Goal: Information Seeking & Learning: Learn about a topic

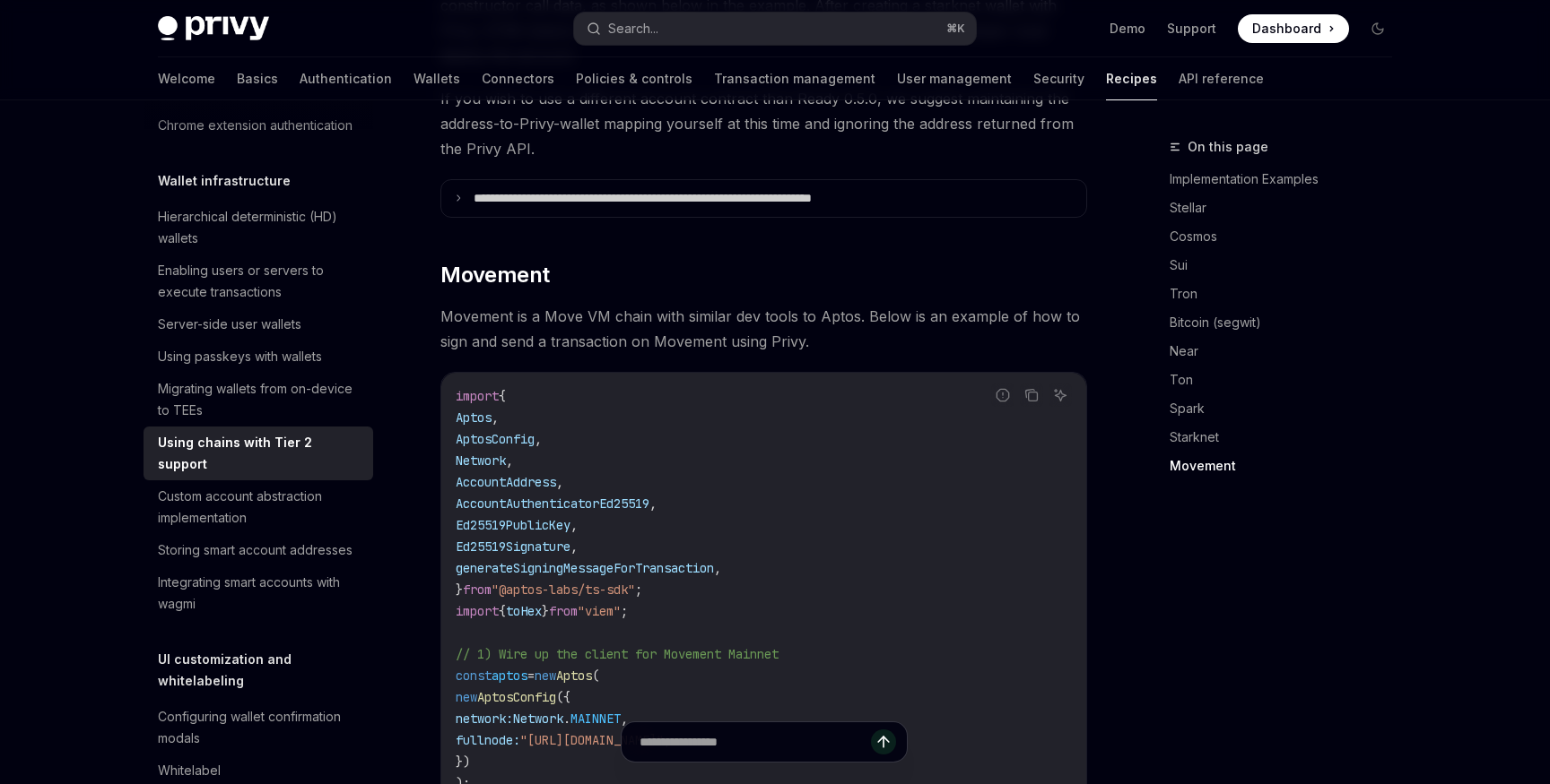
type textarea "*"
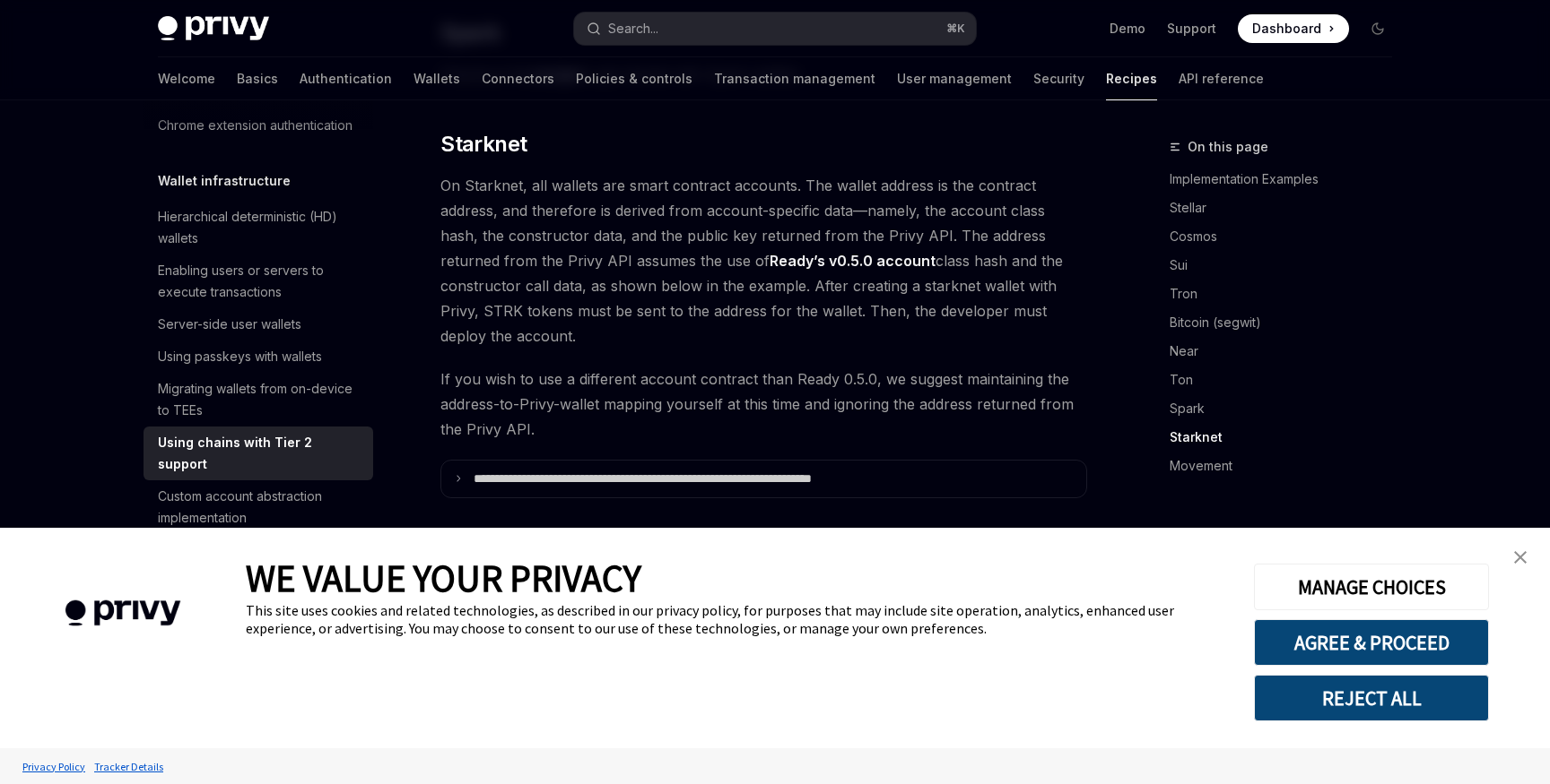
scroll to position [2414, 0]
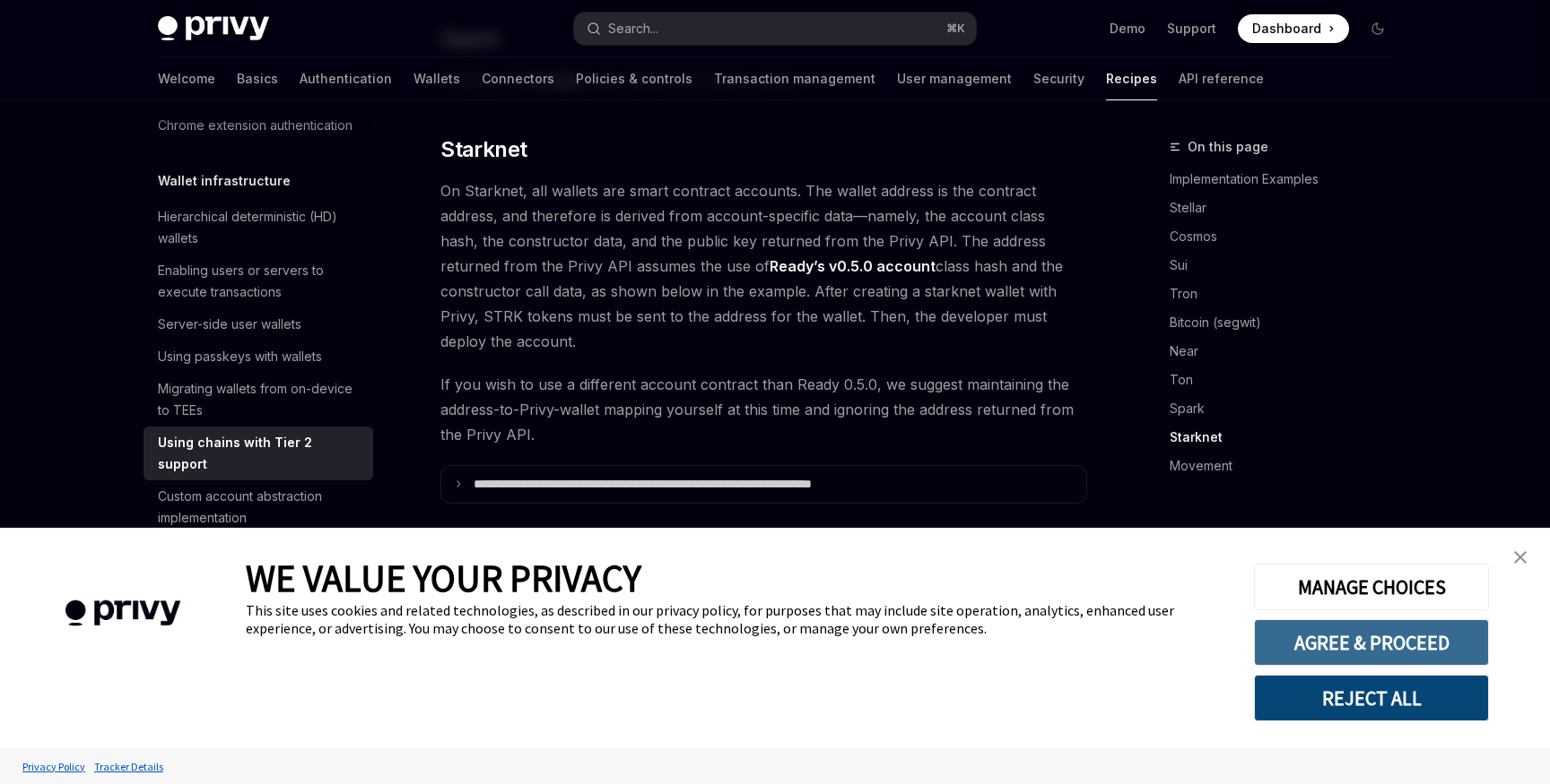
click at [1381, 631] on button "AGREE & PROCEED" at bounding box center [1371, 643] width 235 height 46
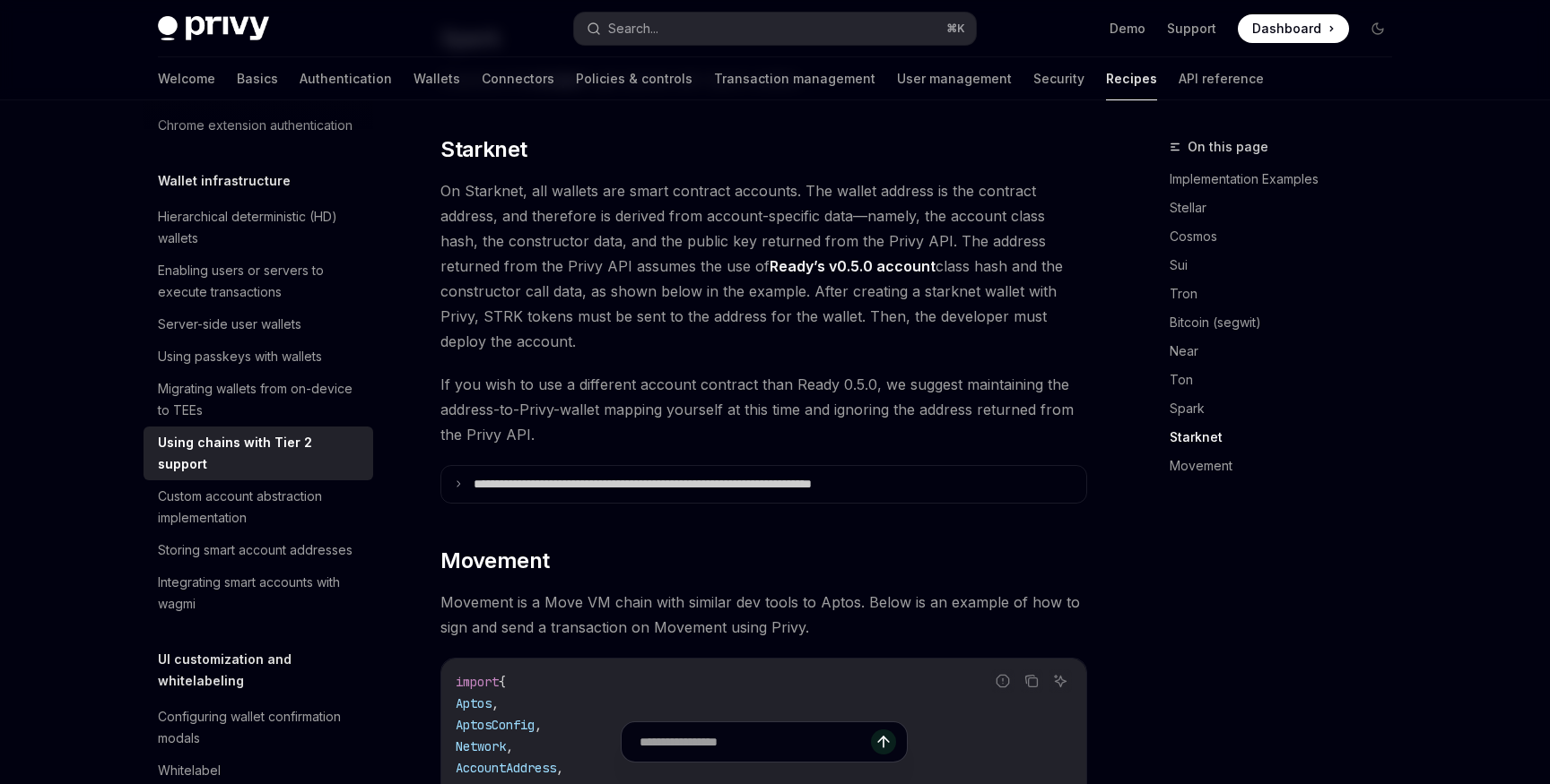
scroll to position [2310, 0]
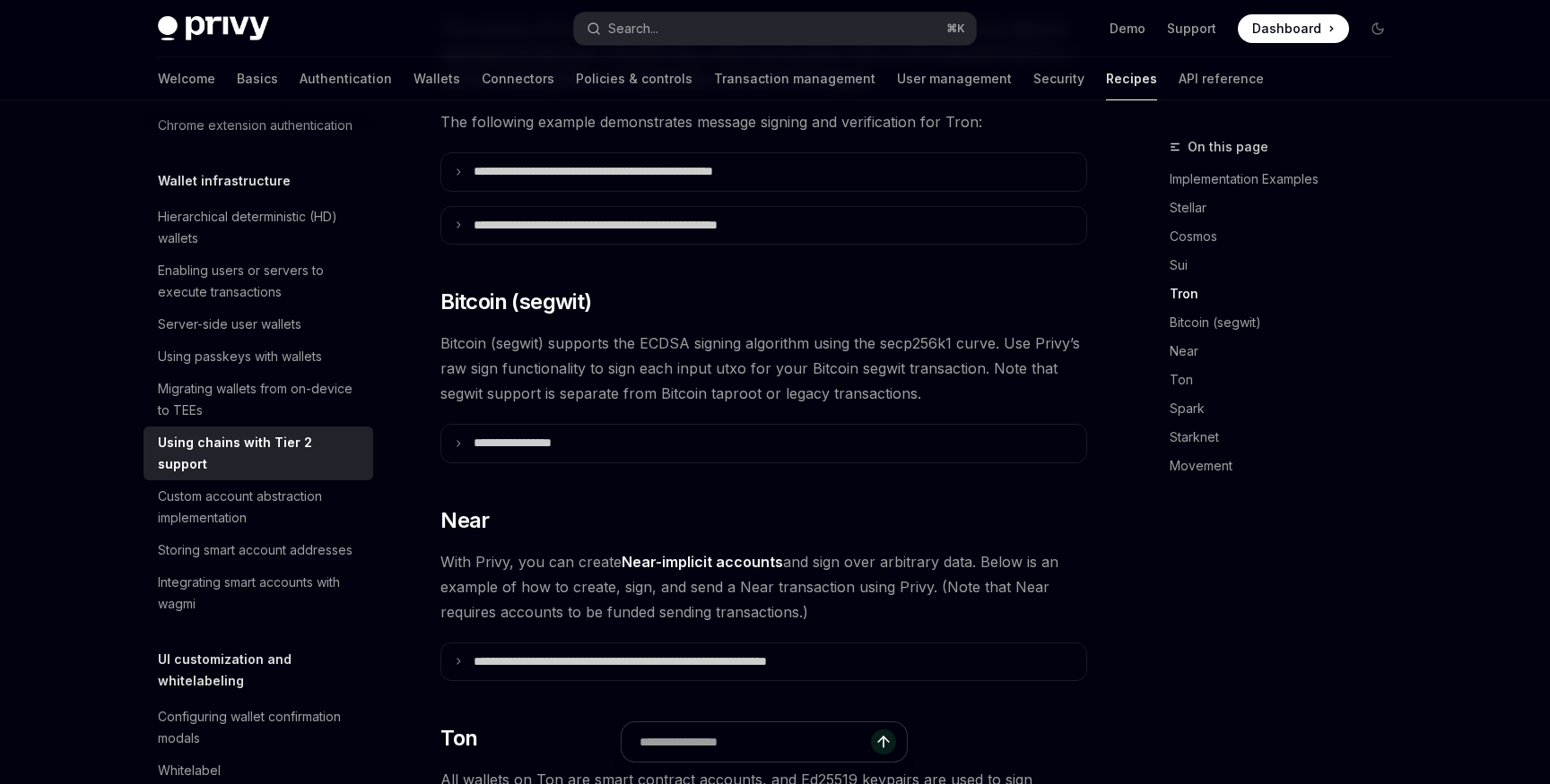
scroll to position [2598, 0]
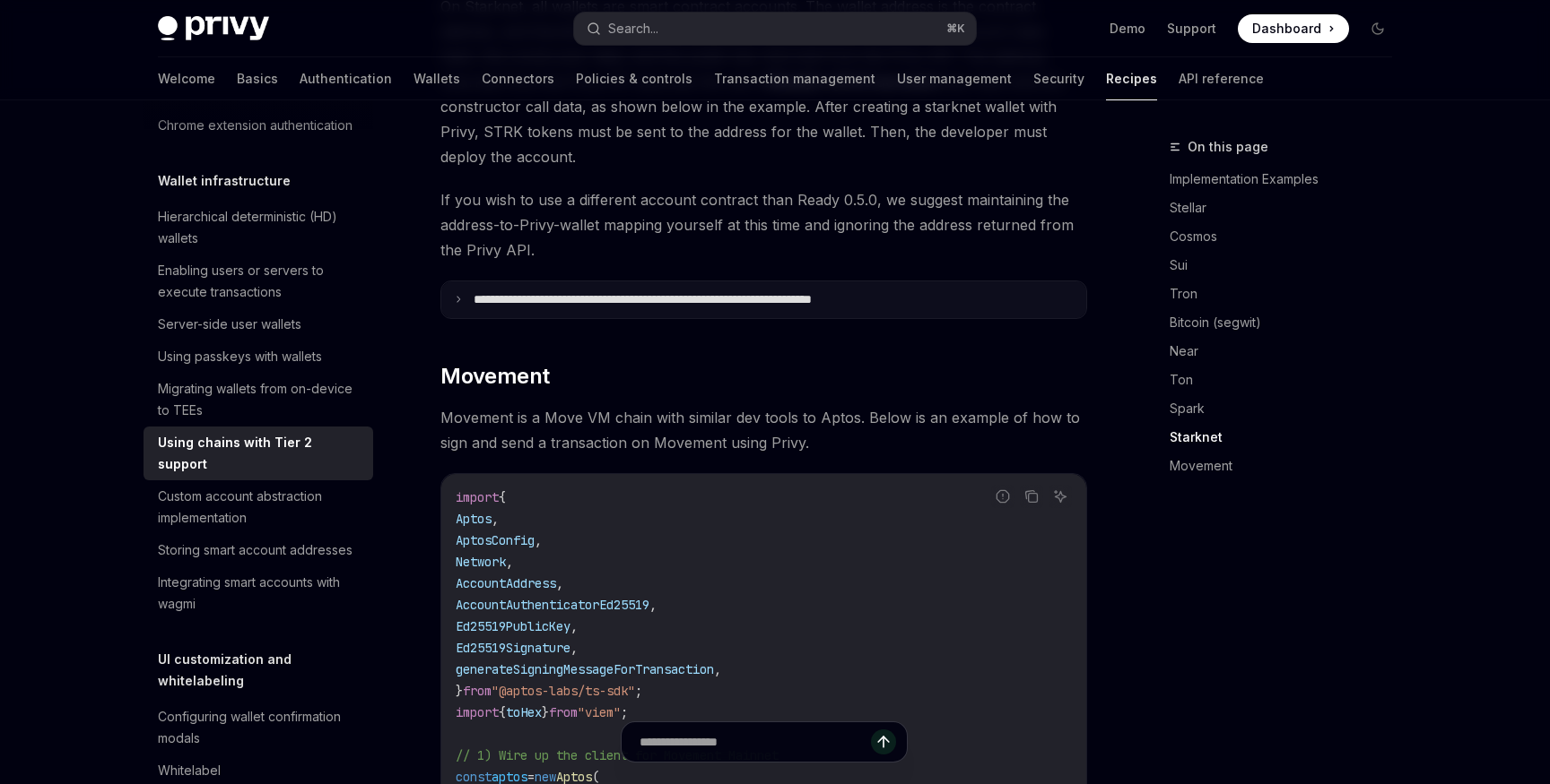
click at [721, 283] on summary "**********" at bounding box center [764, 300] width 645 height 38
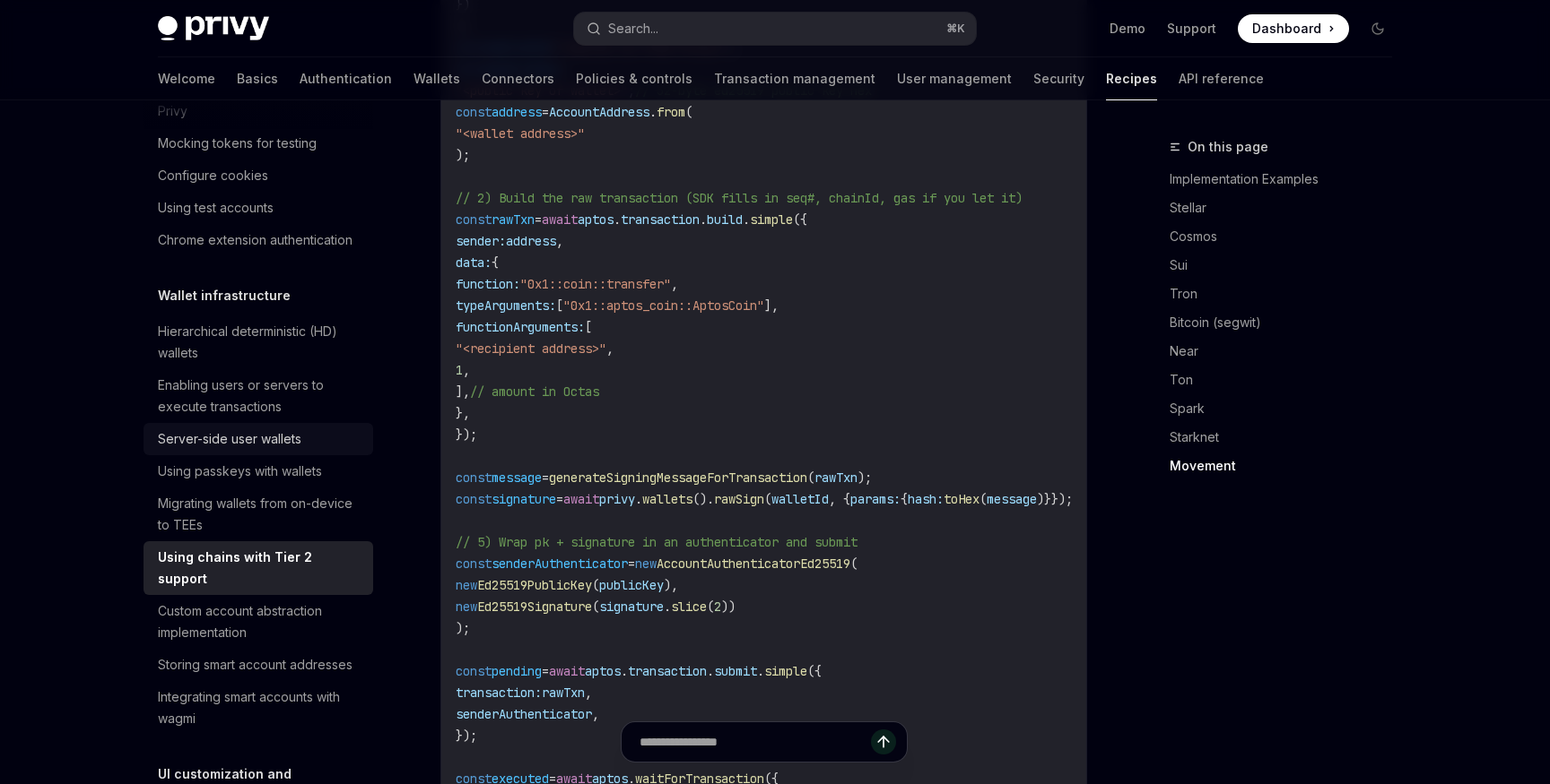
scroll to position [0, 0]
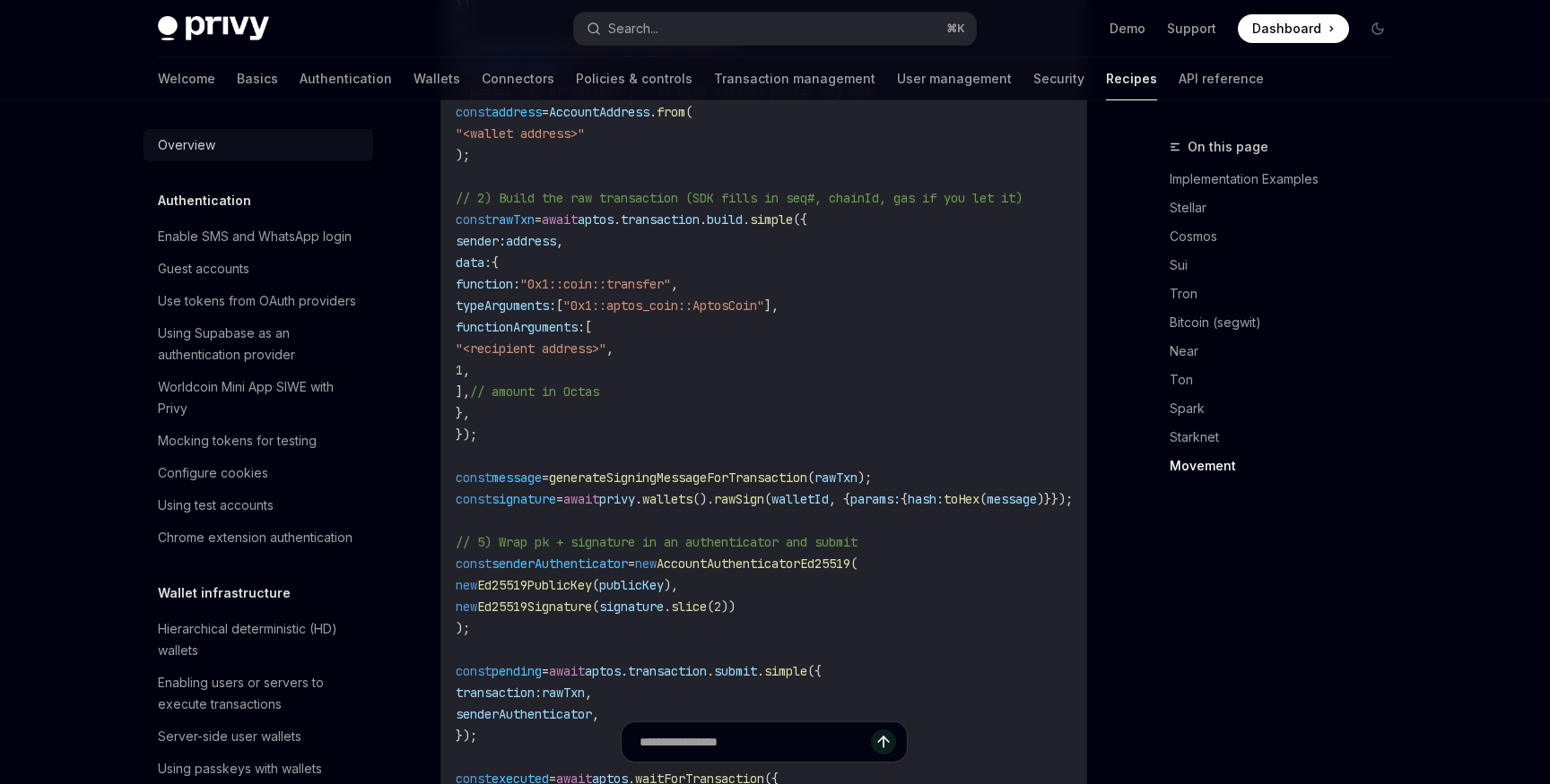
click at [203, 148] on div "Overview" at bounding box center [186, 145] width 57 height 21
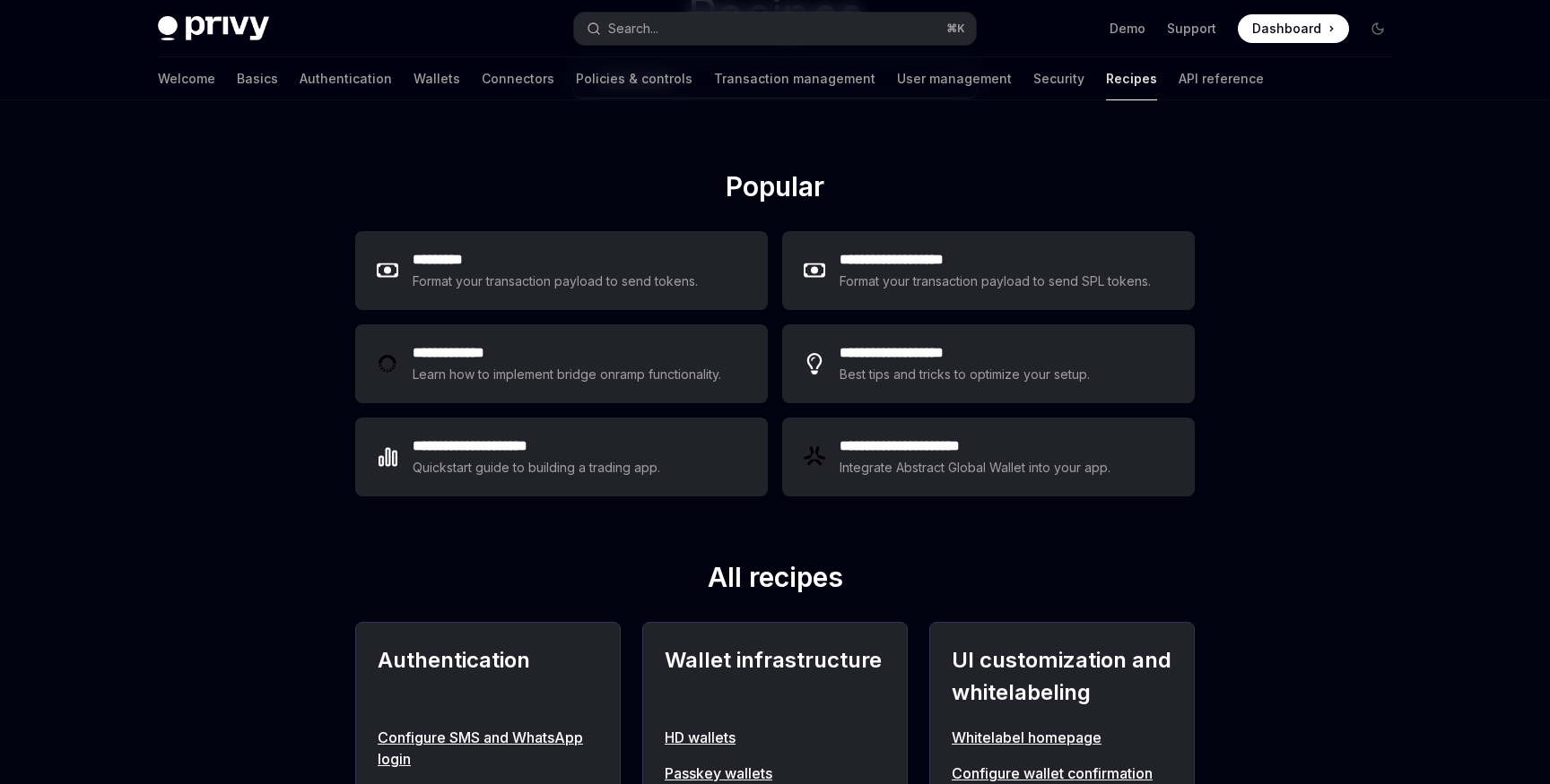
scroll to position [263, 0]
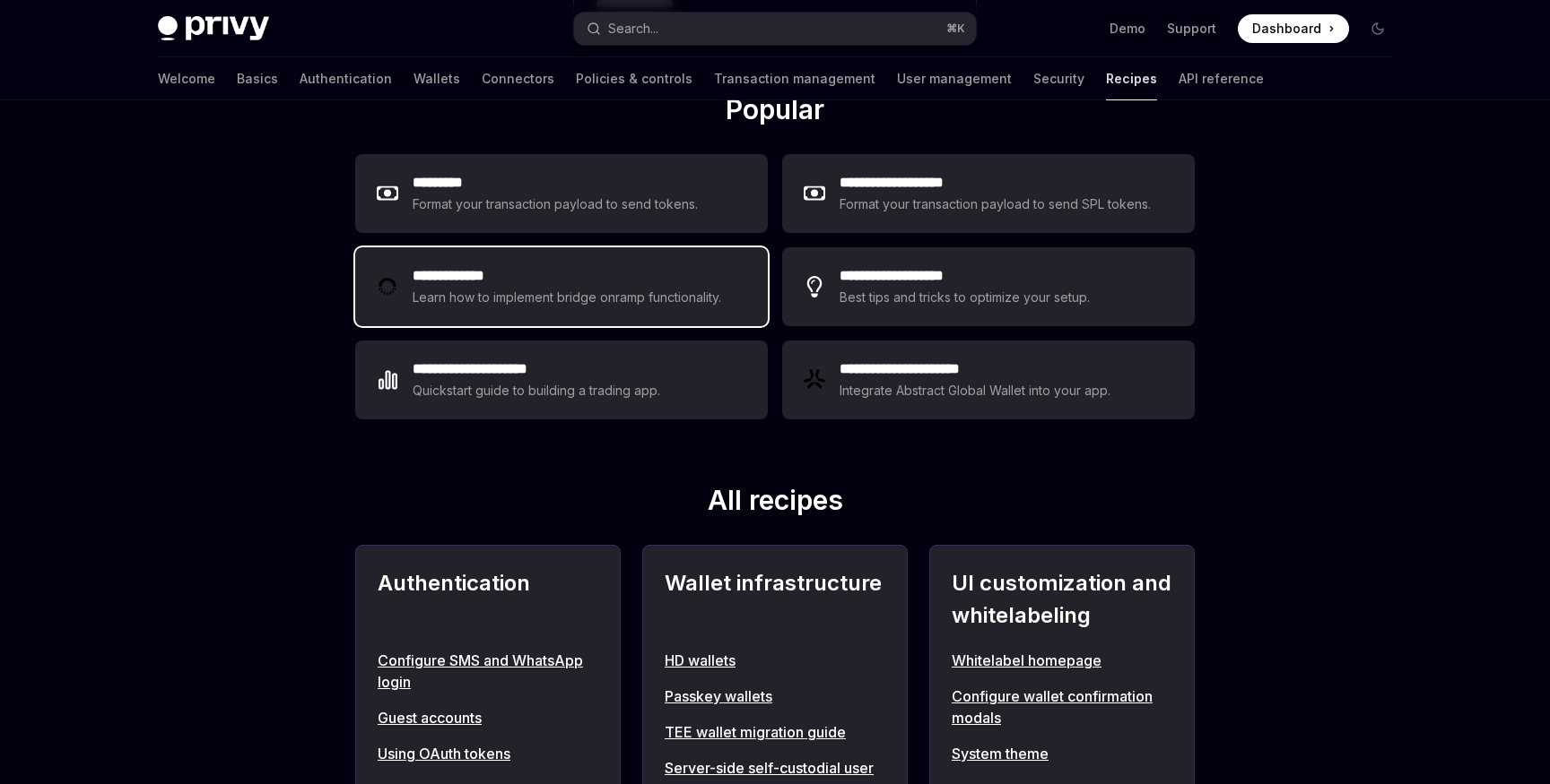
click at [573, 275] on h2 "**********" at bounding box center [569, 276] width 314 height 21
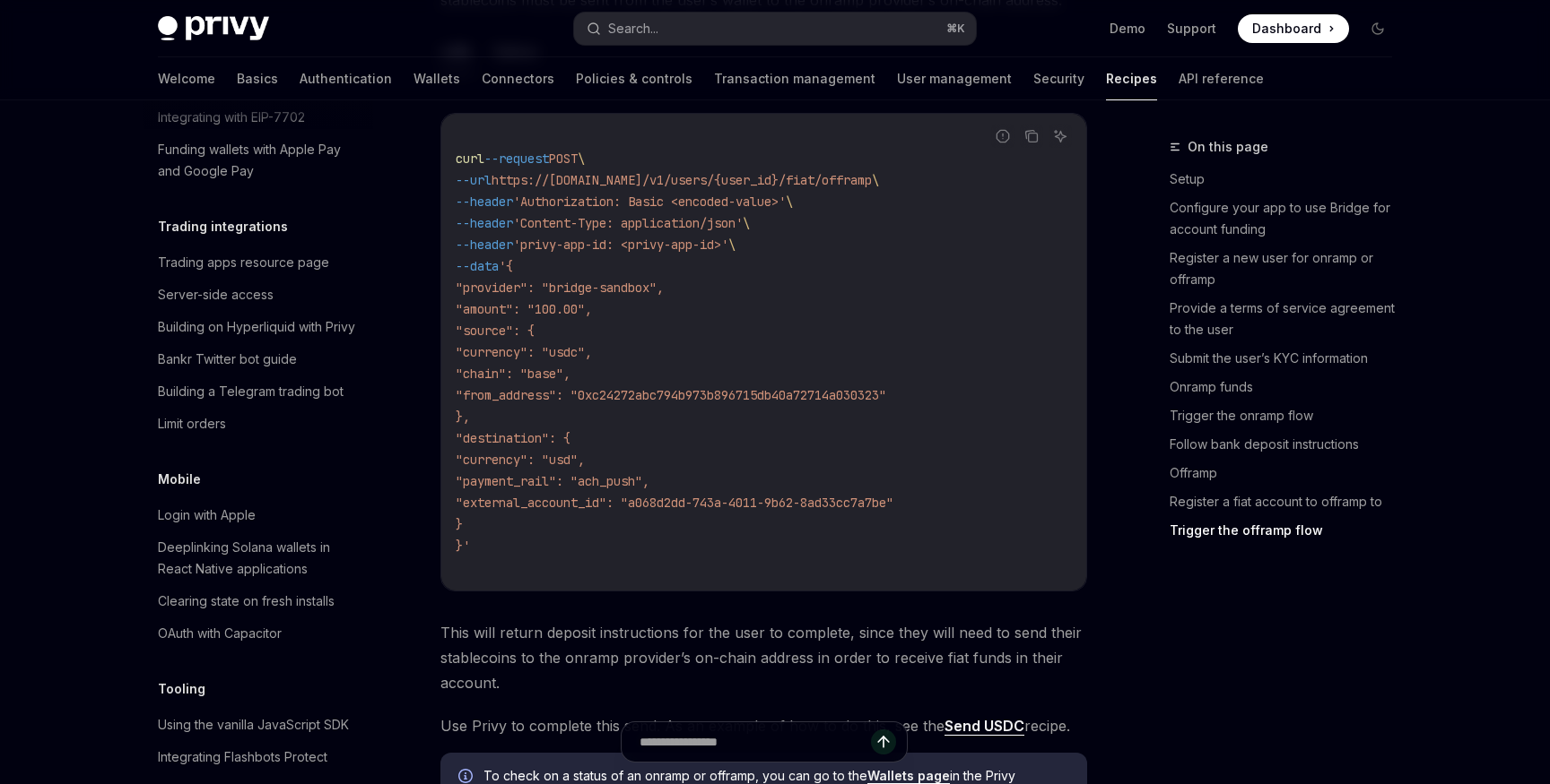
scroll to position [1866, 0]
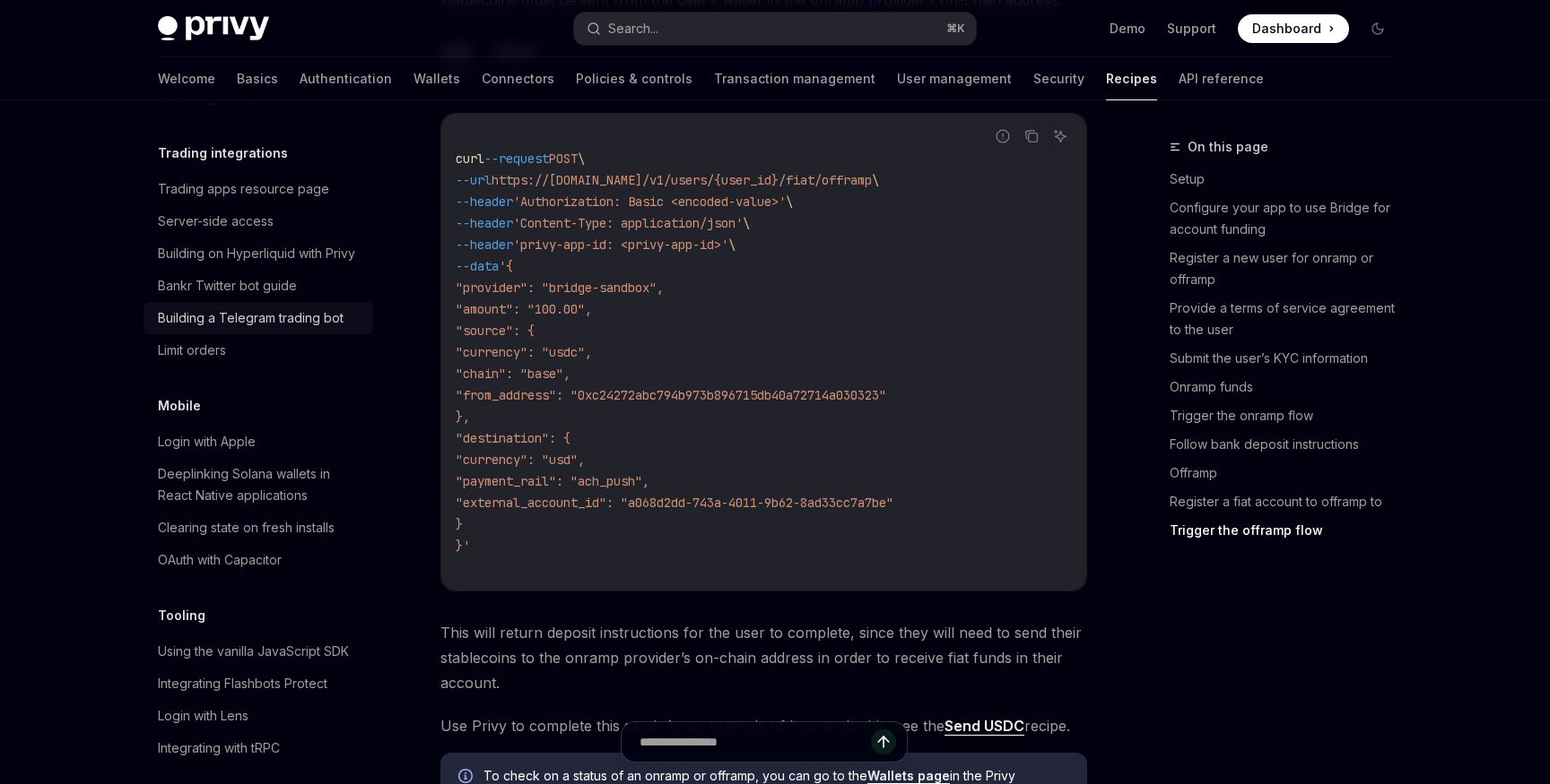
click at [279, 308] on div "Building a Telegram trading bot" at bounding box center [251, 318] width 186 height 21
type textarea "*"
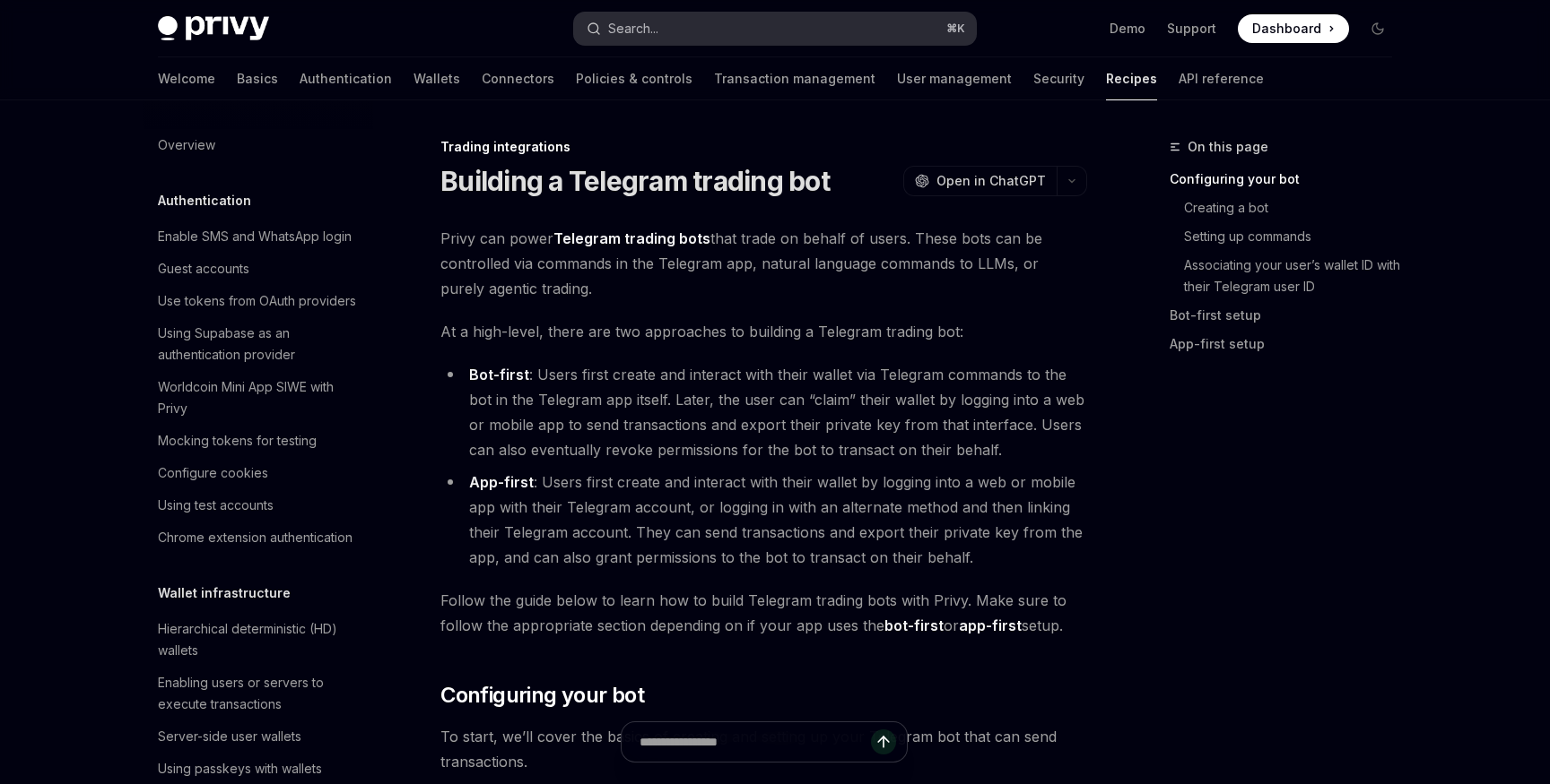
click at [646, 35] on div "Search..." at bounding box center [633, 29] width 50 height 21
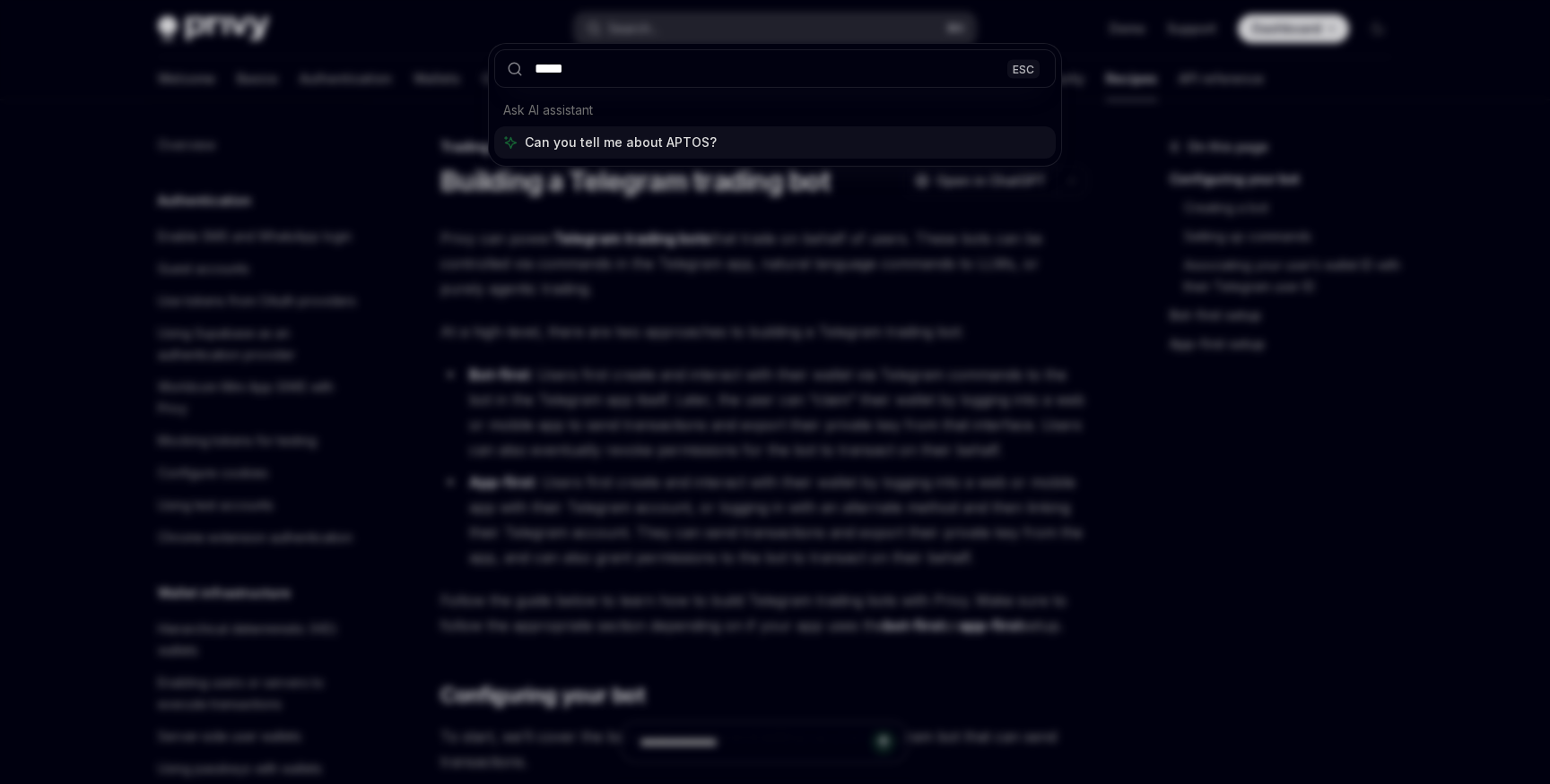
type input "*****"
type textarea "*"
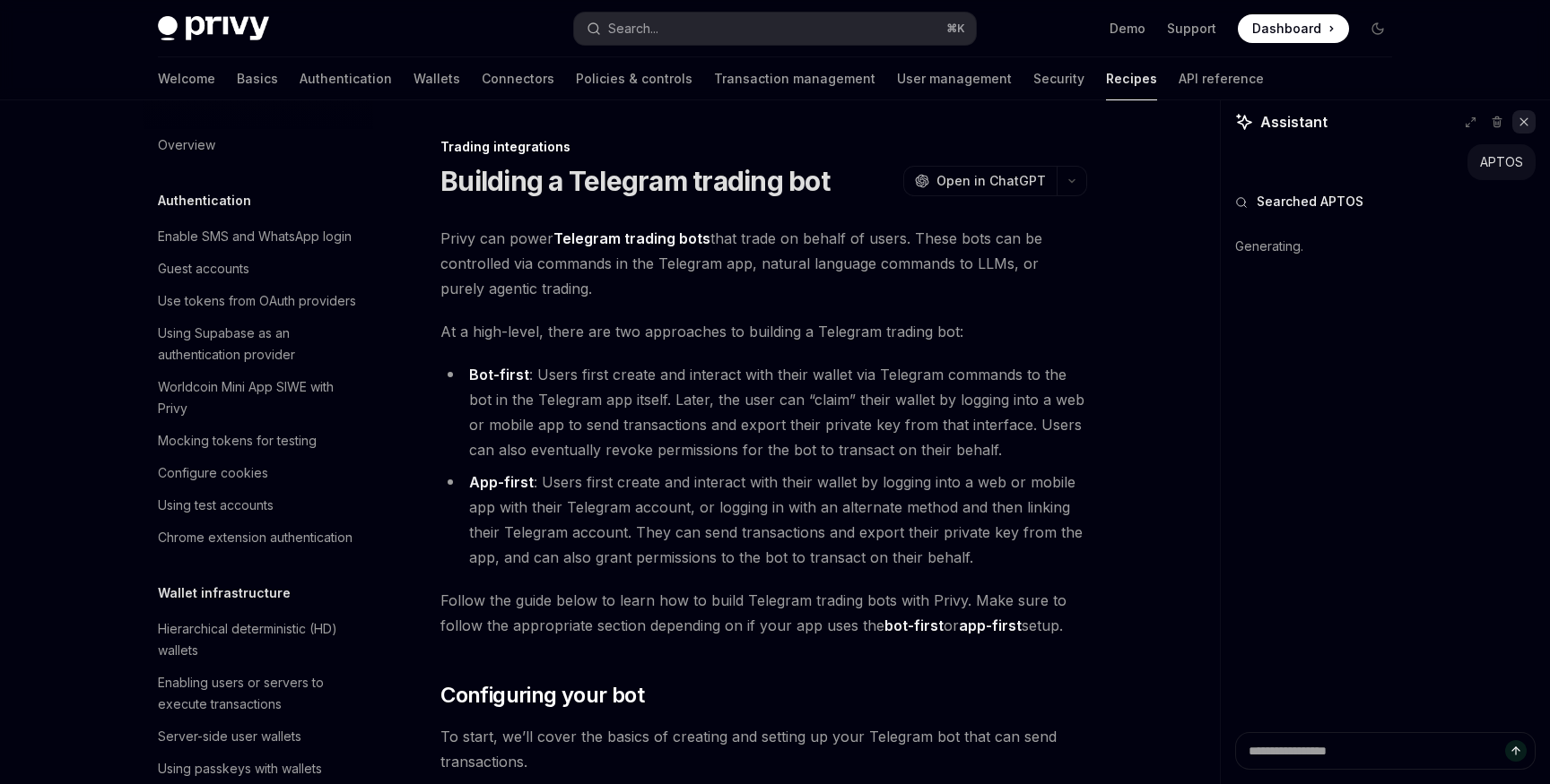
click at [1514, 128] on button at bounding box center [1524, 122] width 23 height 23
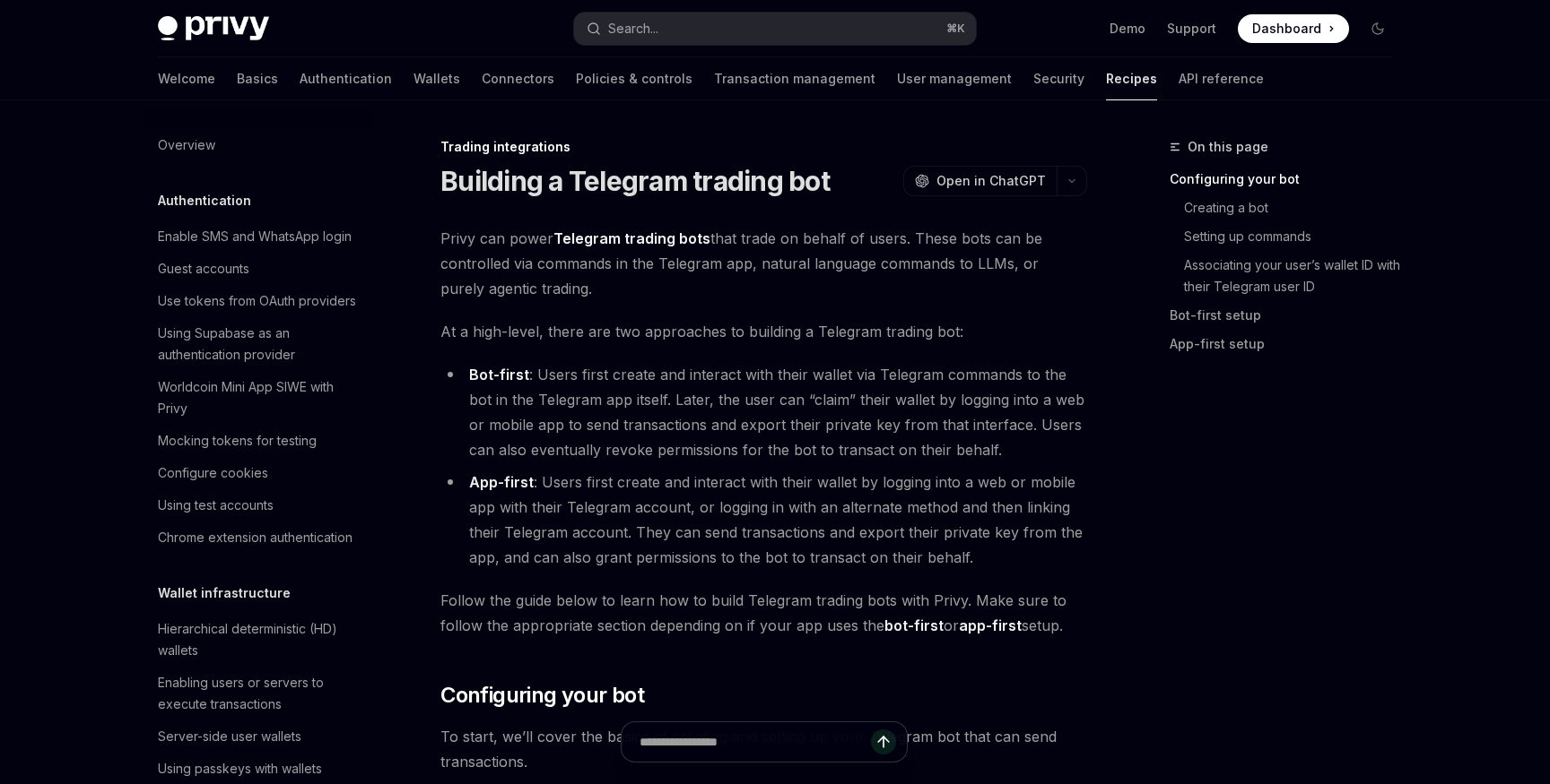
click at [222, 23] on img at bounding box center [213, 29] width 111 height 25
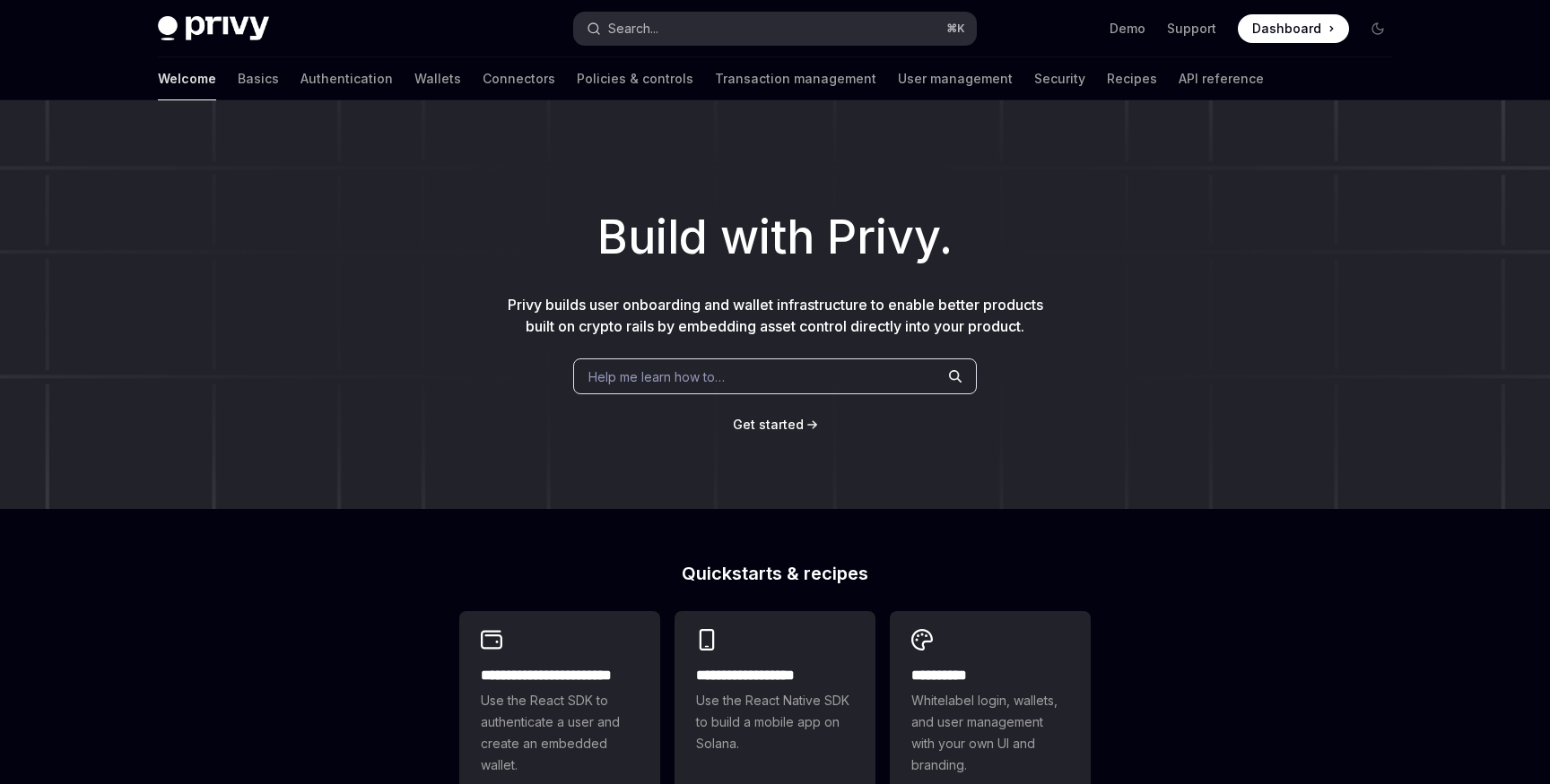
type textarea "*"
click at [769, 28] on button "Search... ⌘ K" at bounding box center [775, 28] width 402 height 32
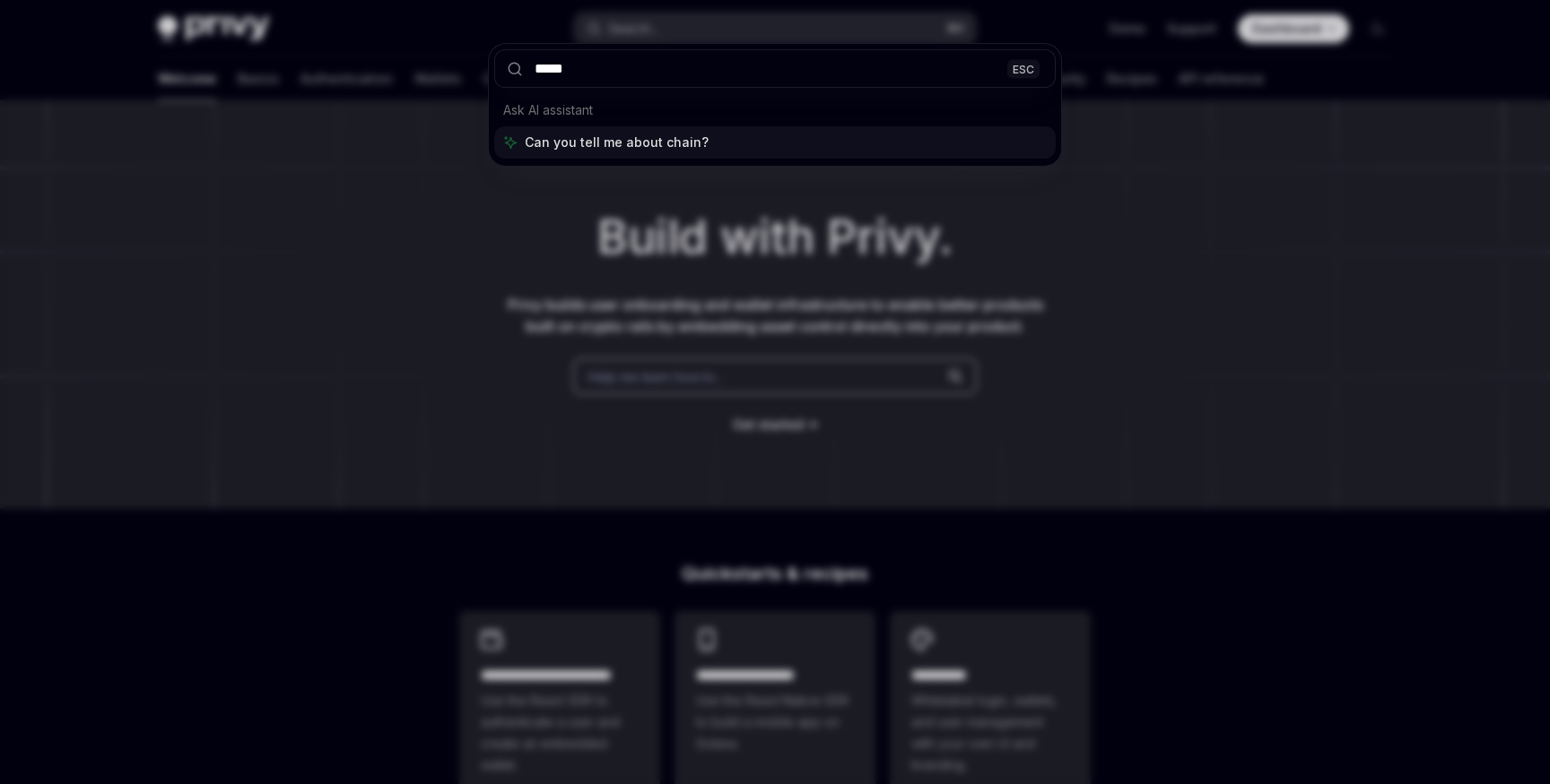
type input "******"
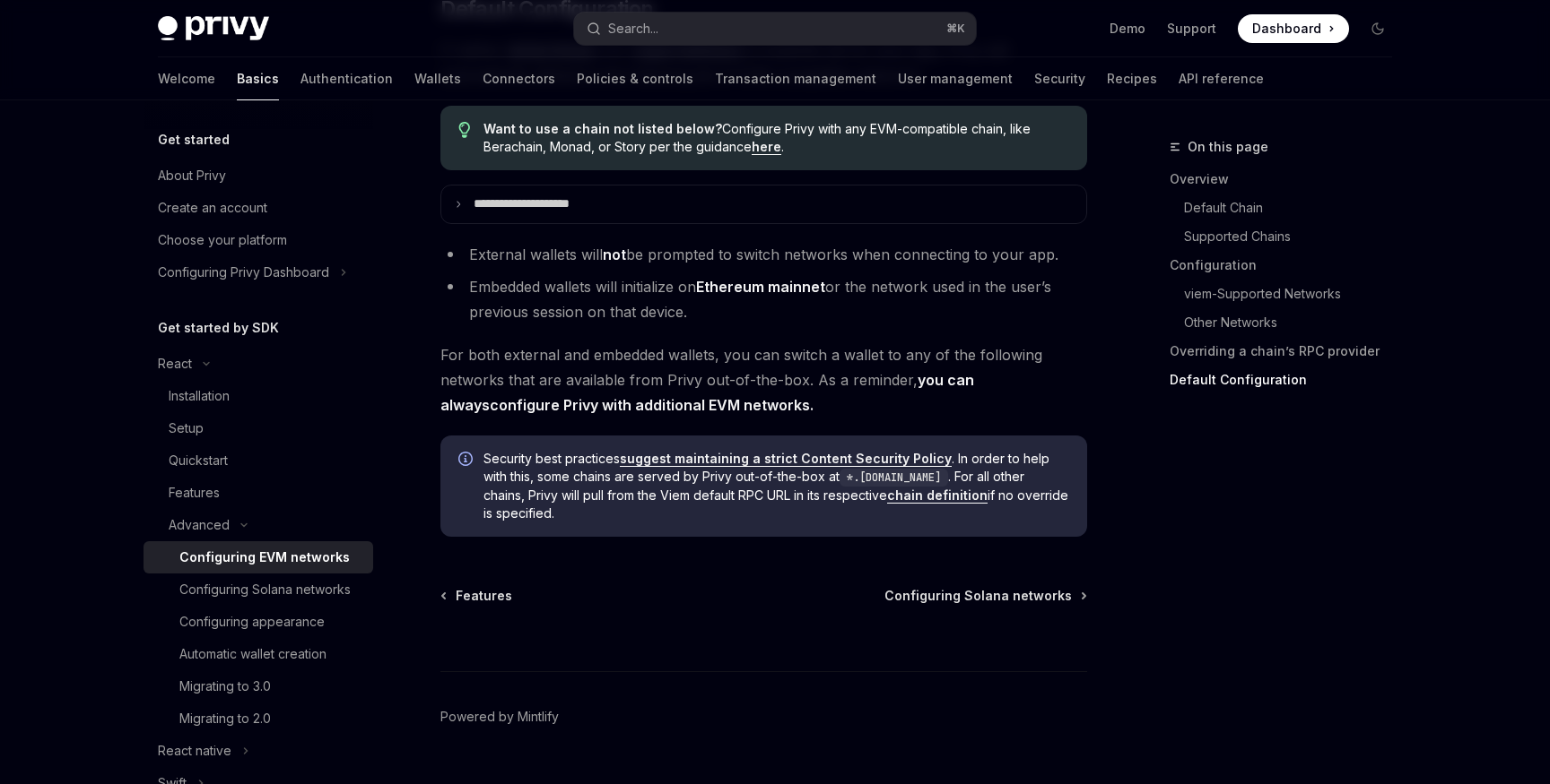
scroll to position [4637, 0]
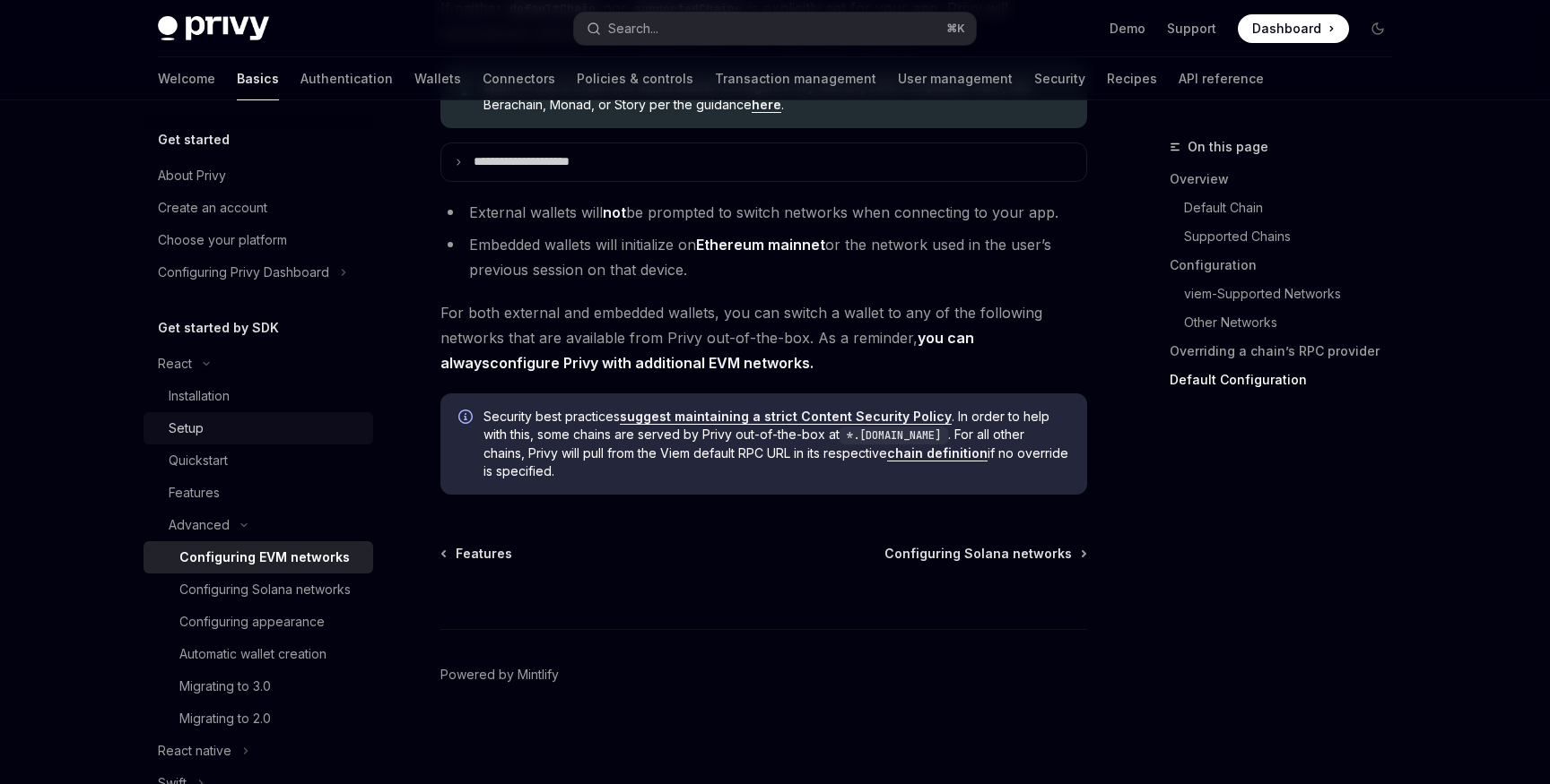
click at [196, 439] on link "Setup" at bounding box center [258, 428] width 229 height 32
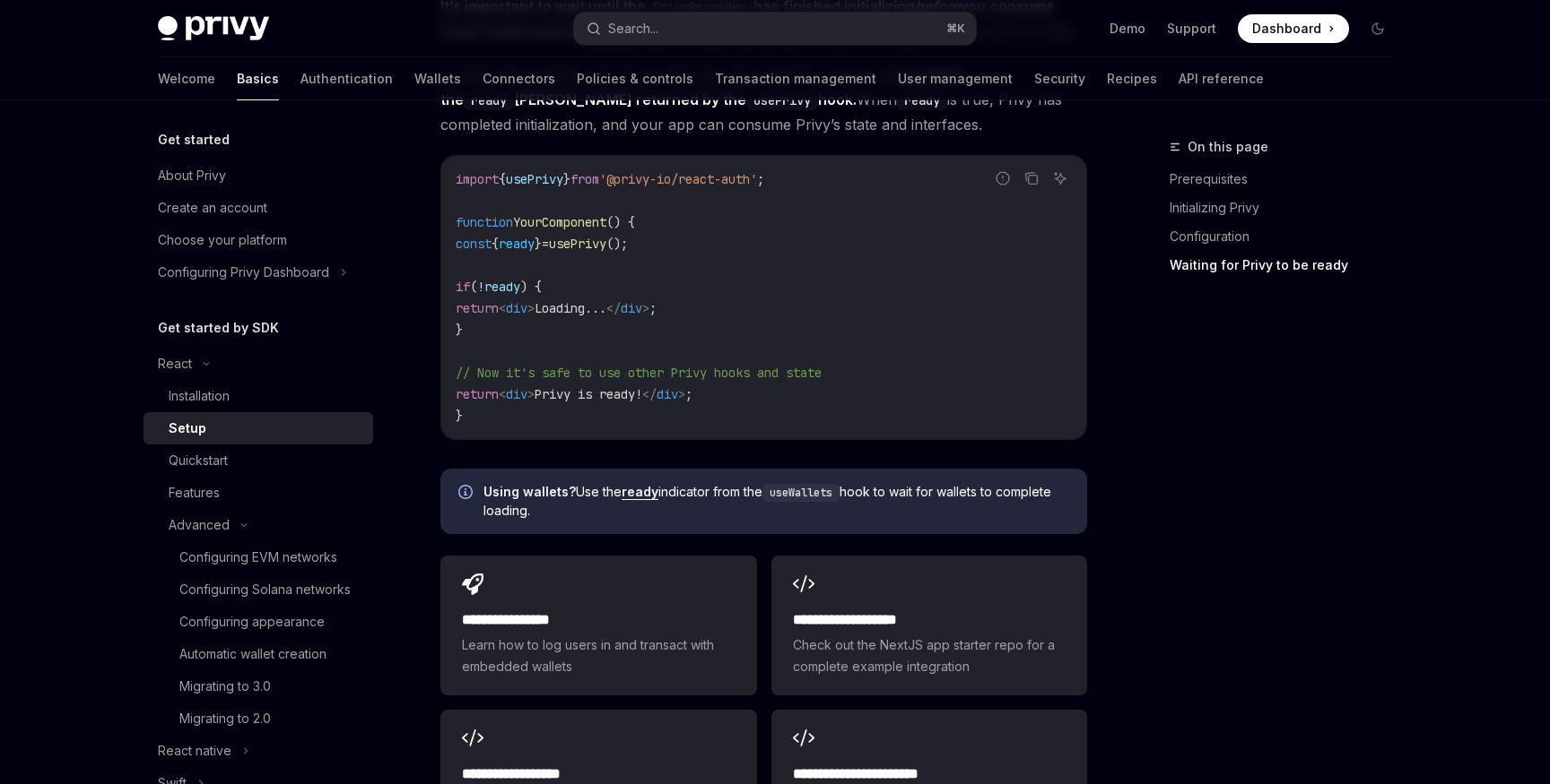
scroll to position [2316, 0]
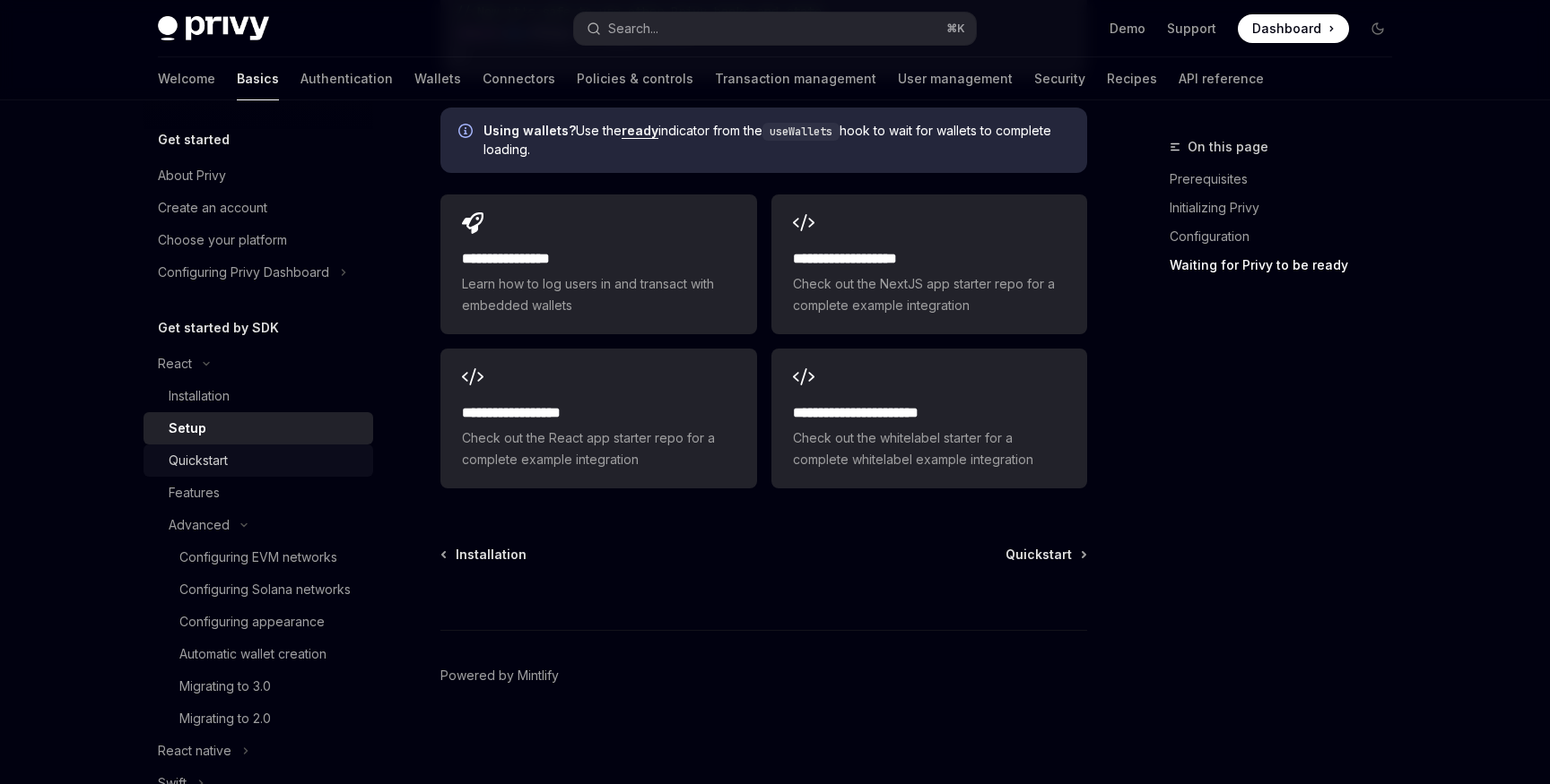
click at [241, 461] on div "Quickstart" at bounding box center [265, 461] width 194 height 21
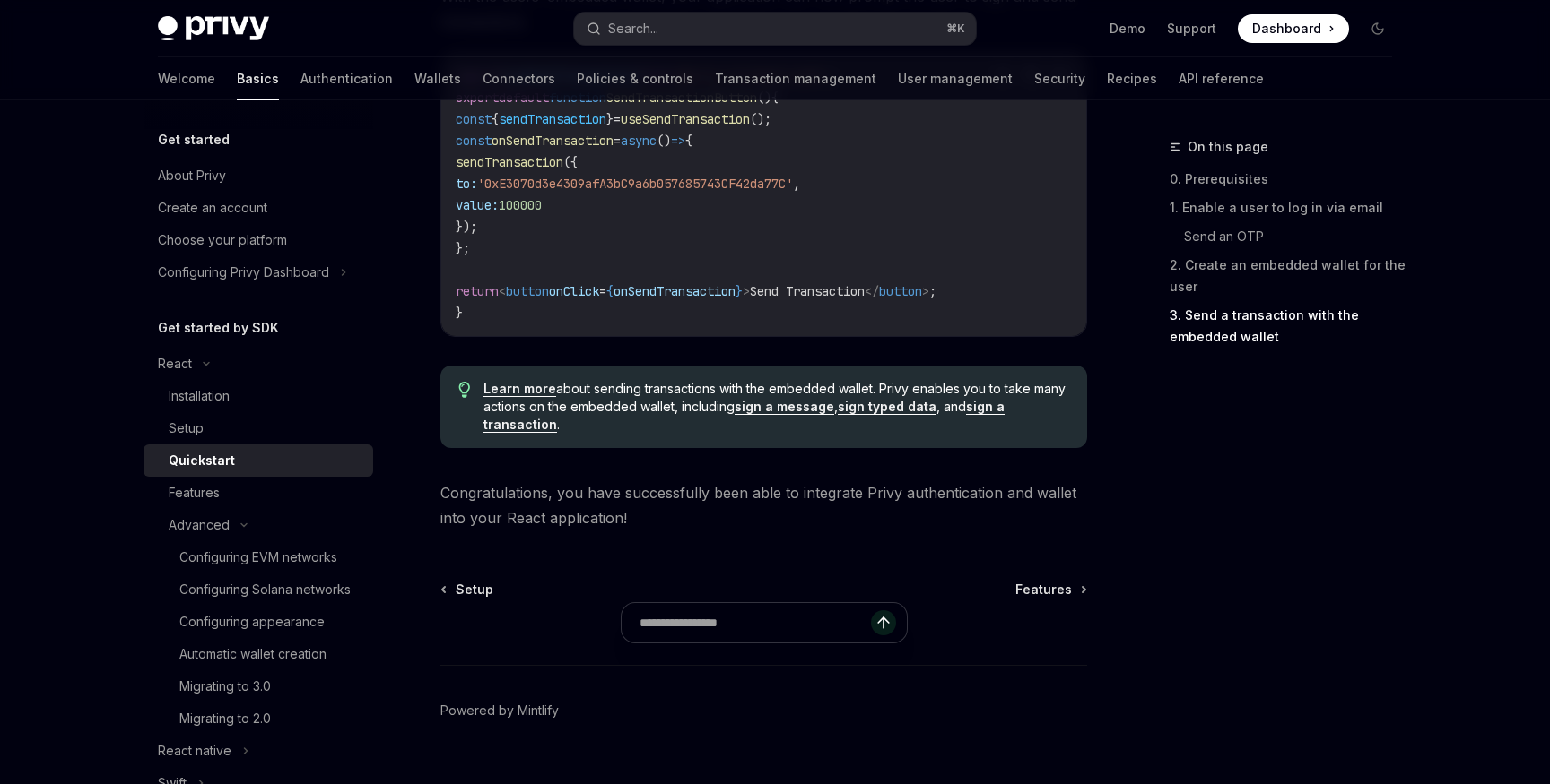
scroll to position [1840, 0]
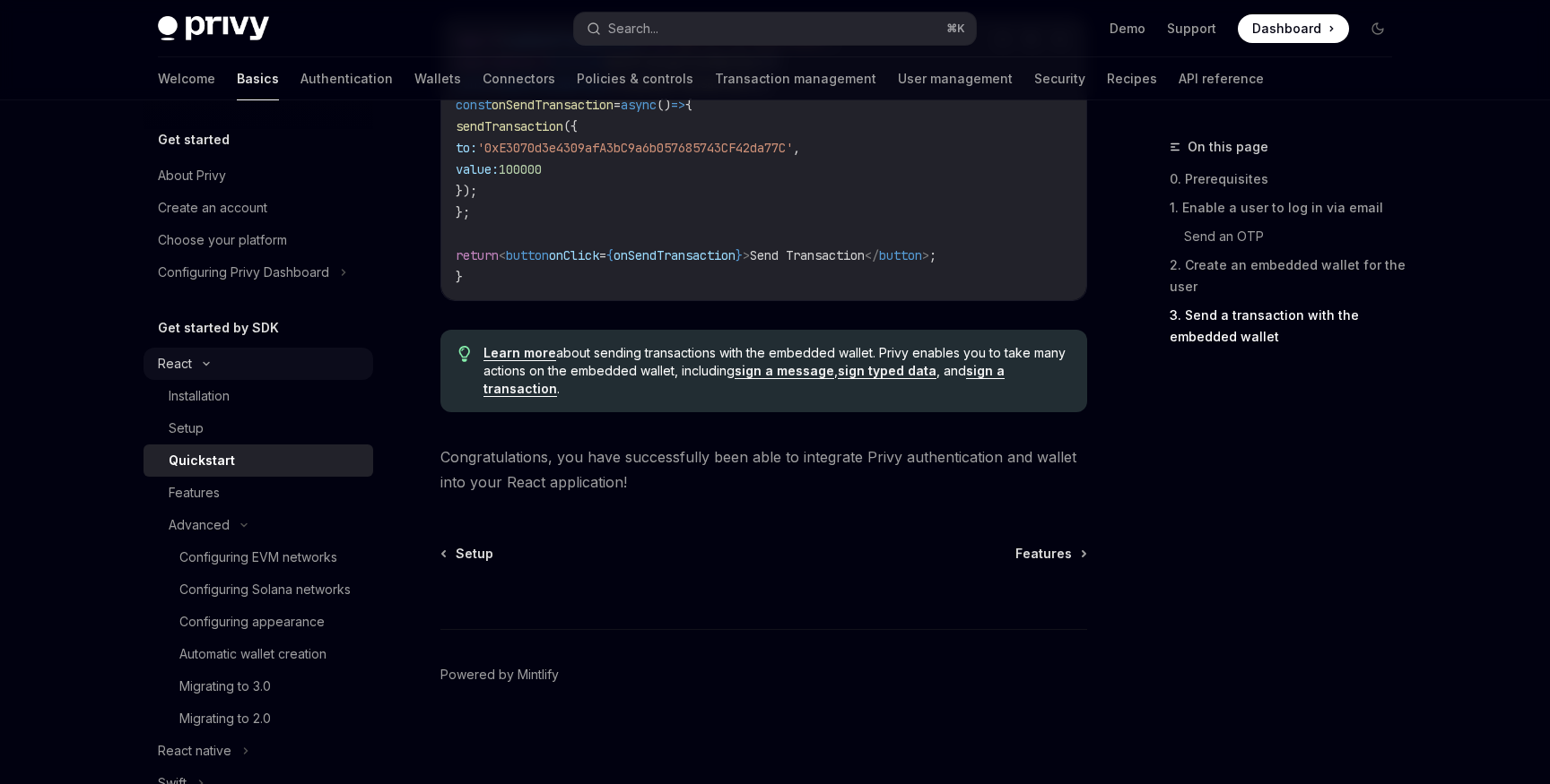
click at [209, 379] on div "React" at bounding box center [258, 363] width 229 height 32
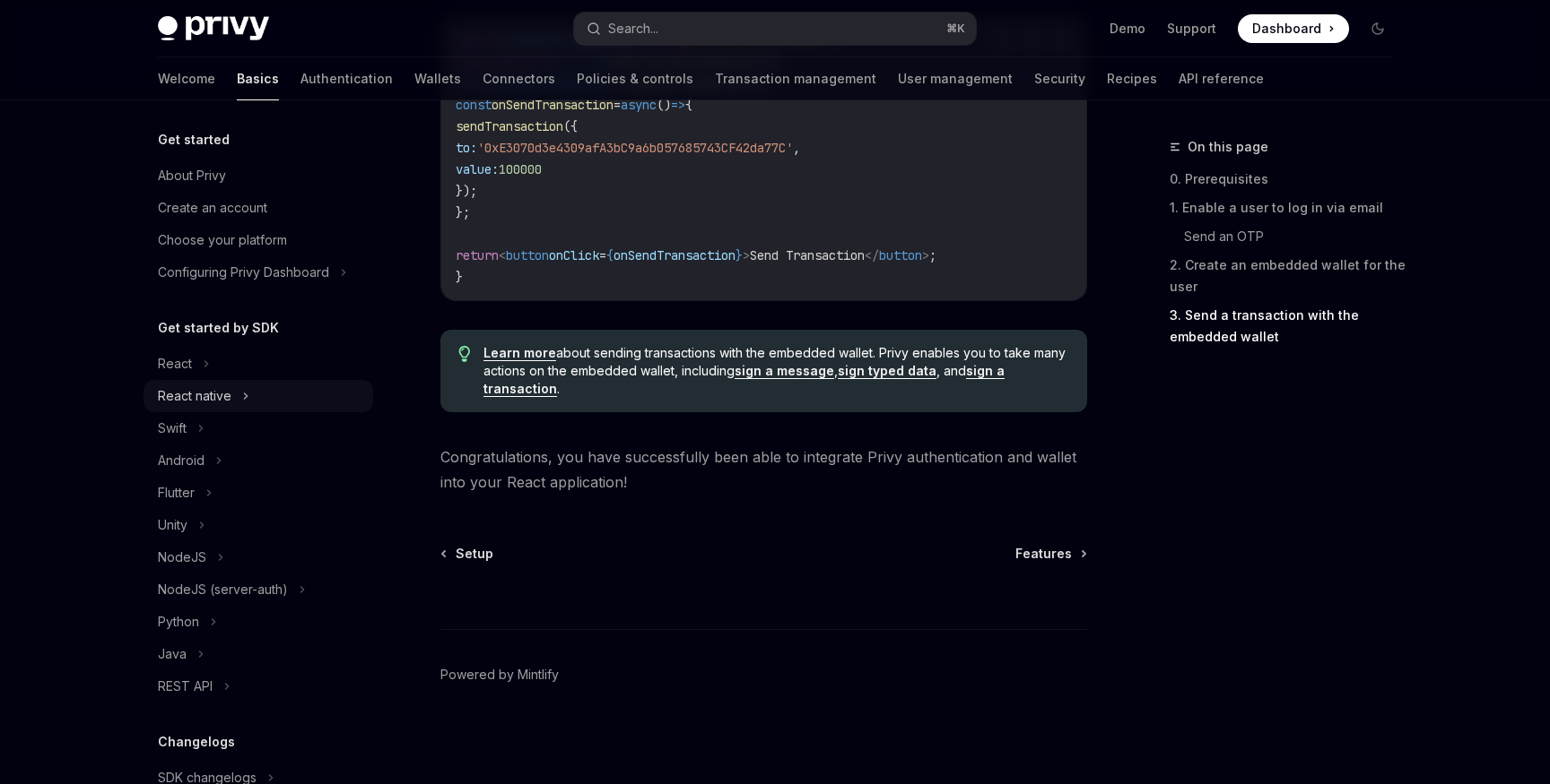
click at [221, 398] on div "React native" at bounding box center [195, 396] width 74 height 21
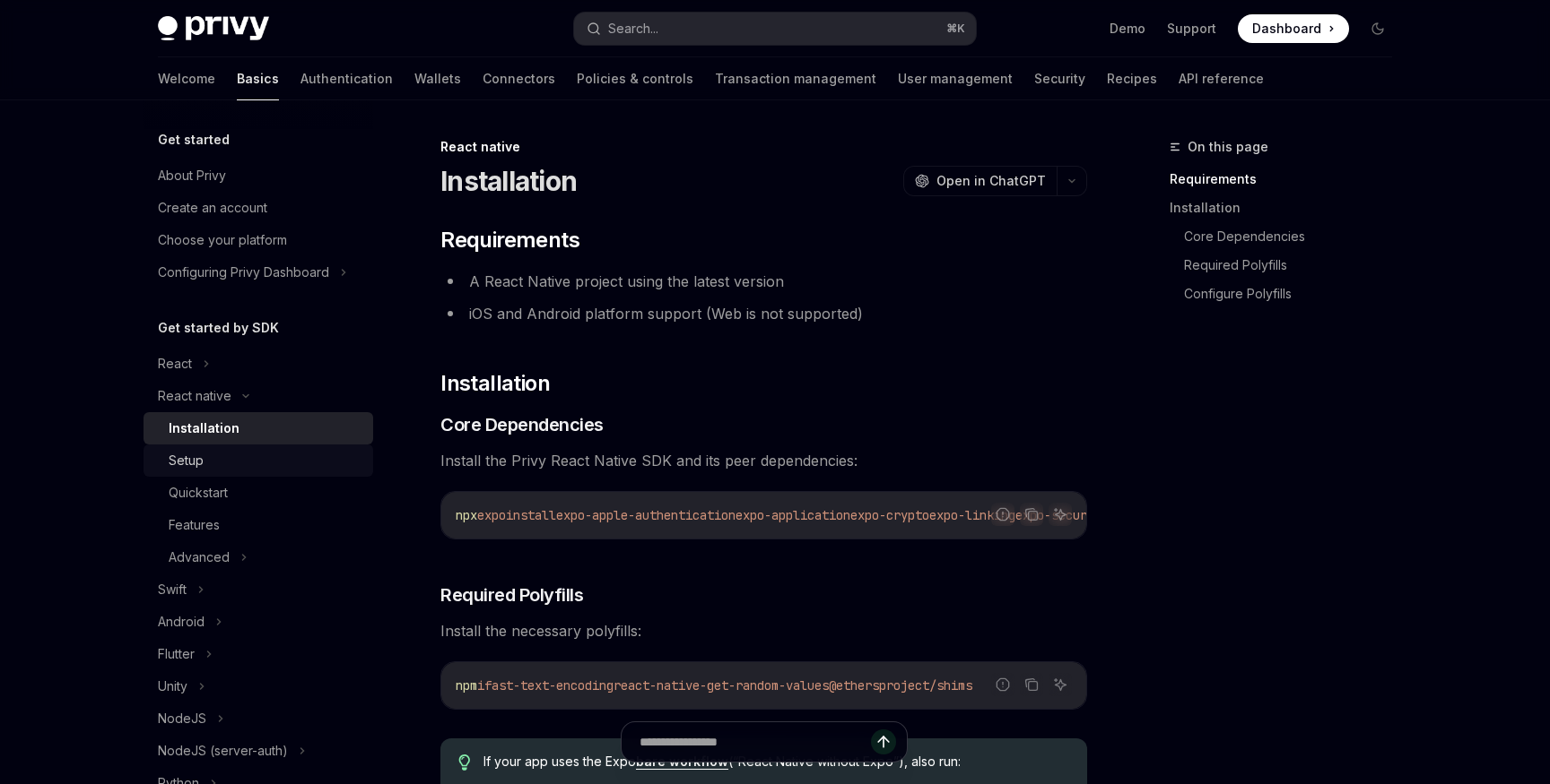
click at [218, 473] on link "Setup" at bounding box center [258, 460] width 229 height 32
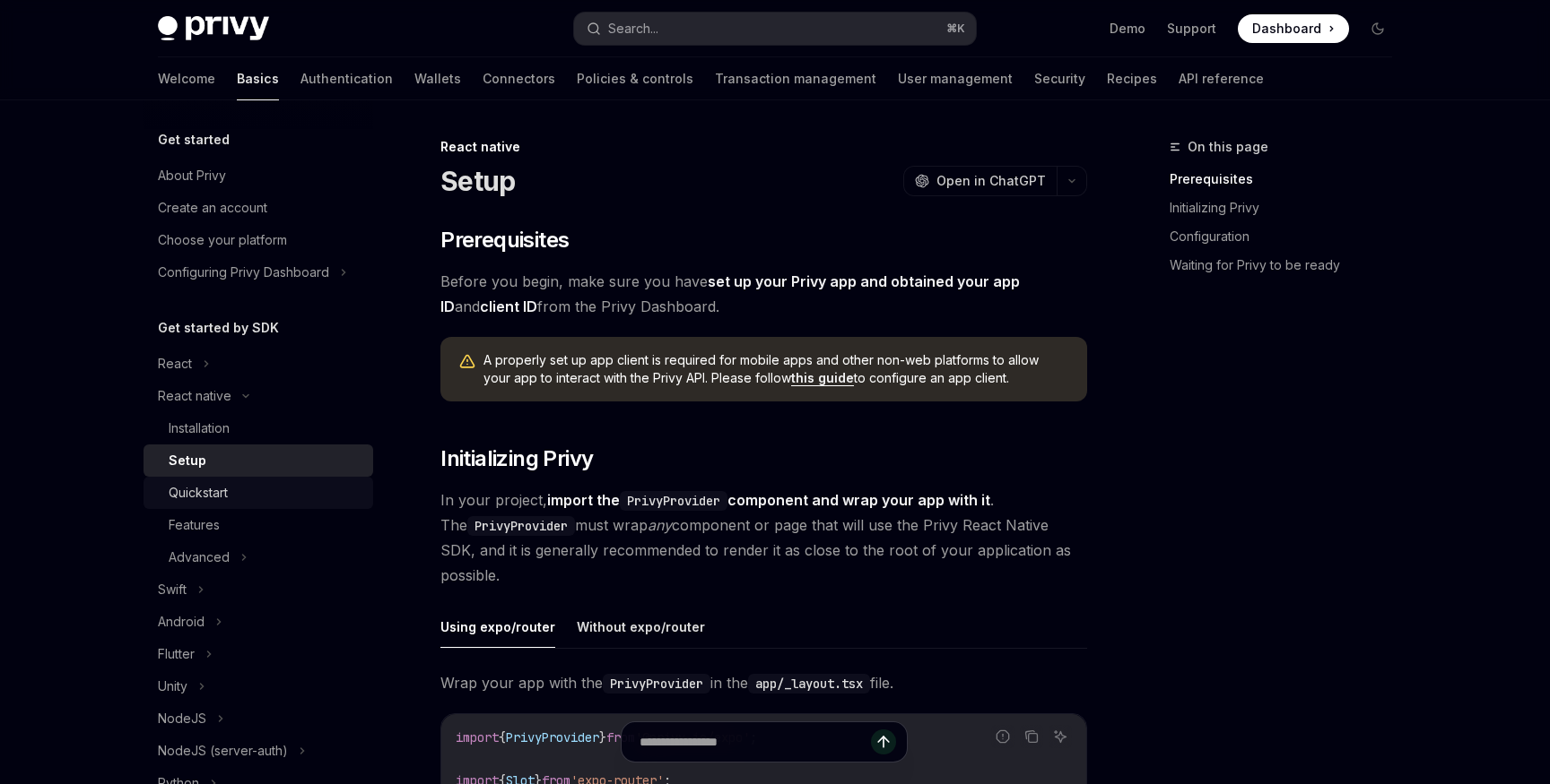
click at [219, 504] on link "Quickstart" at bounding box center [258, 493] width 229 height 32
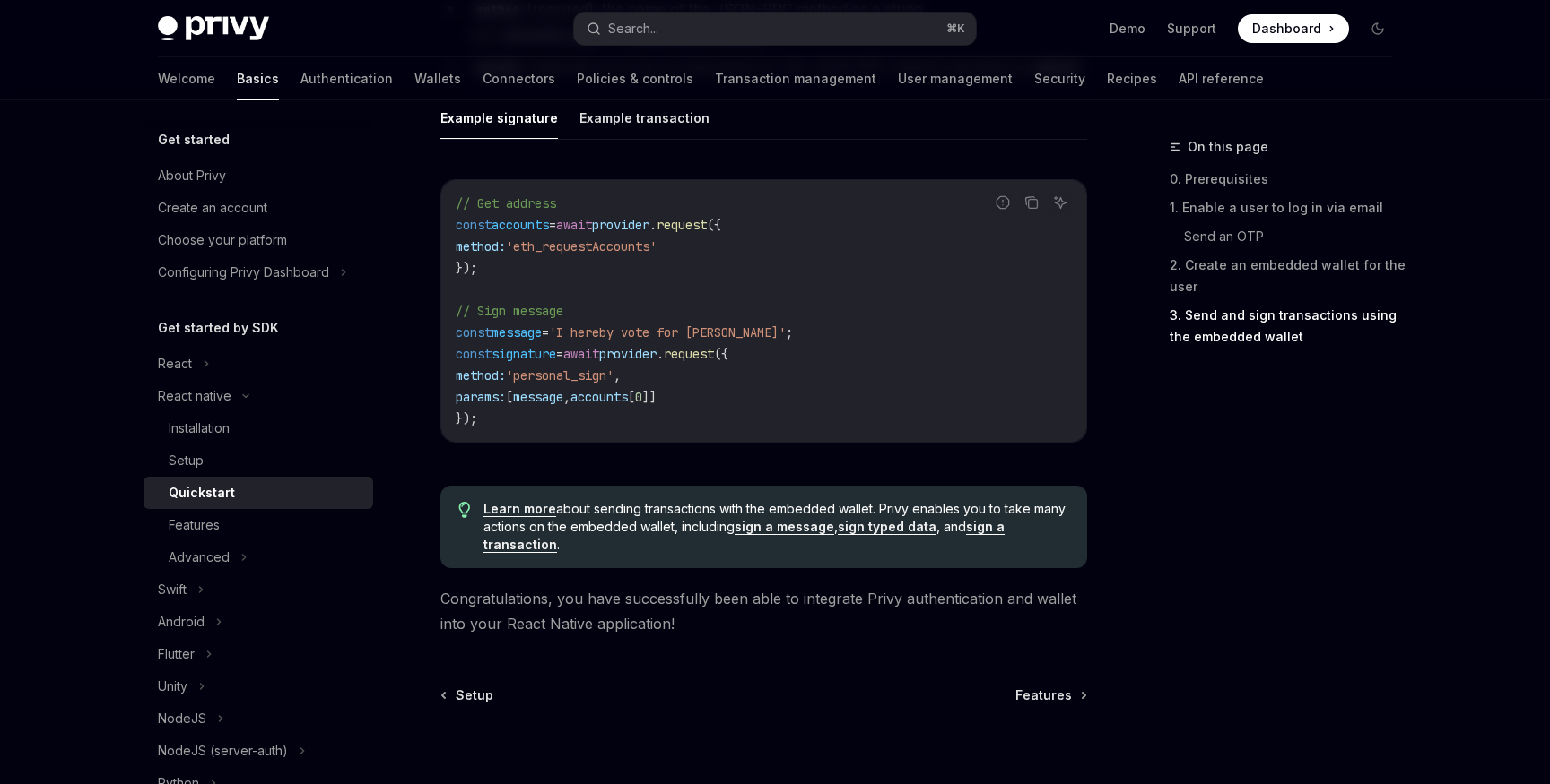
scroll to position [2742, 0]
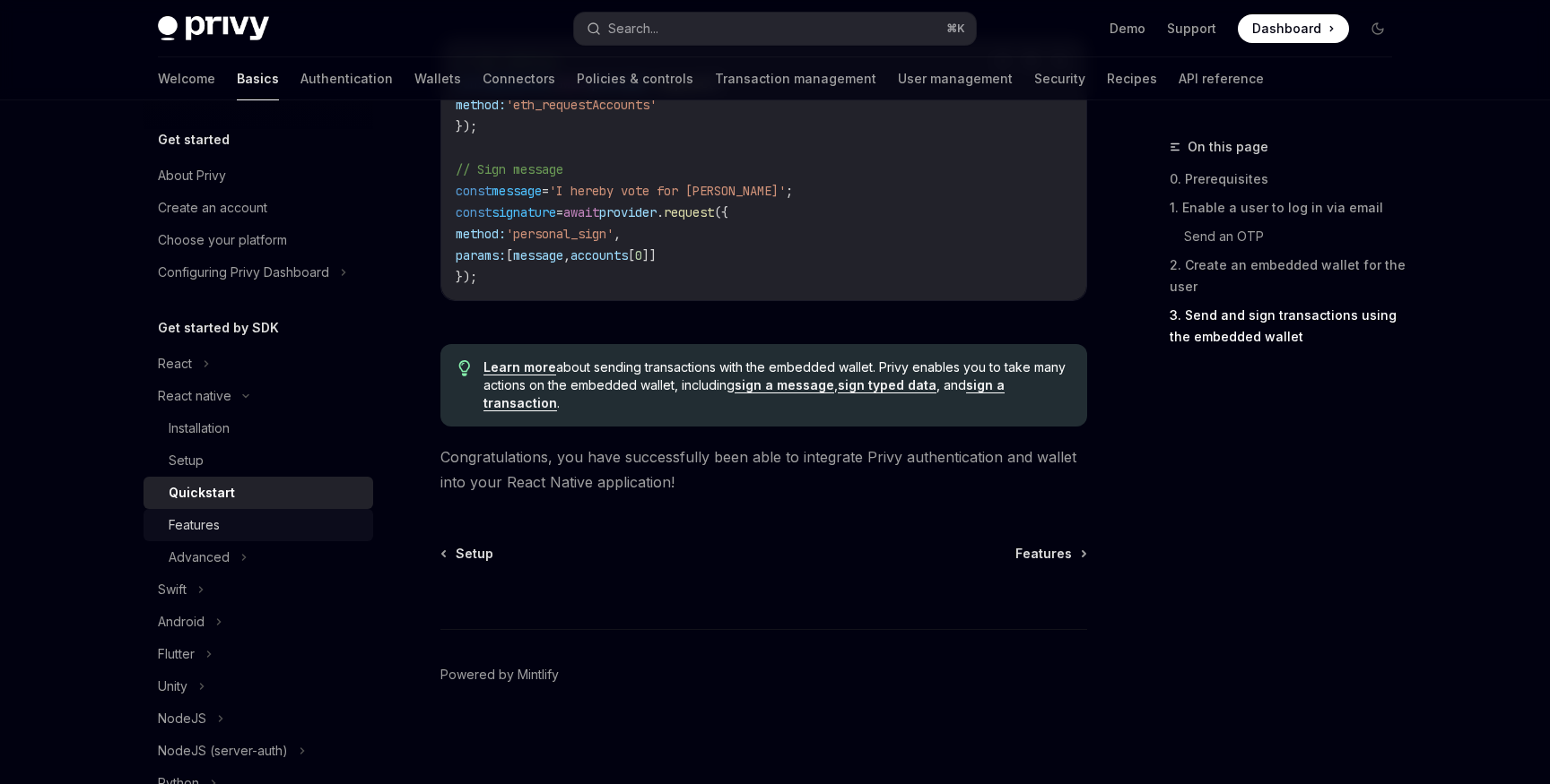
click at [246, 524] on div "Features" at bounding box center [265, 526] width 194 height 21
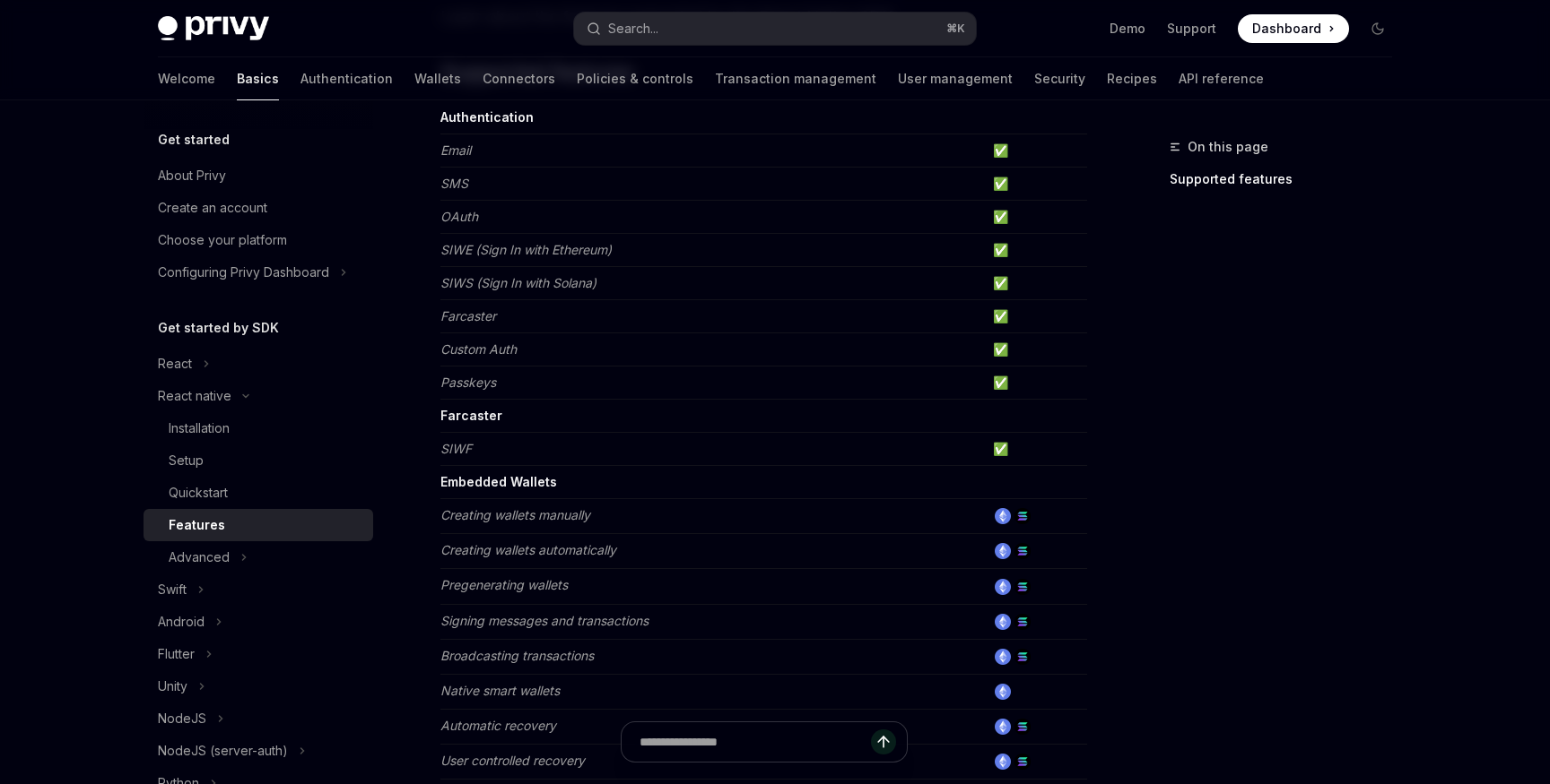
scroll to position [903, 0]
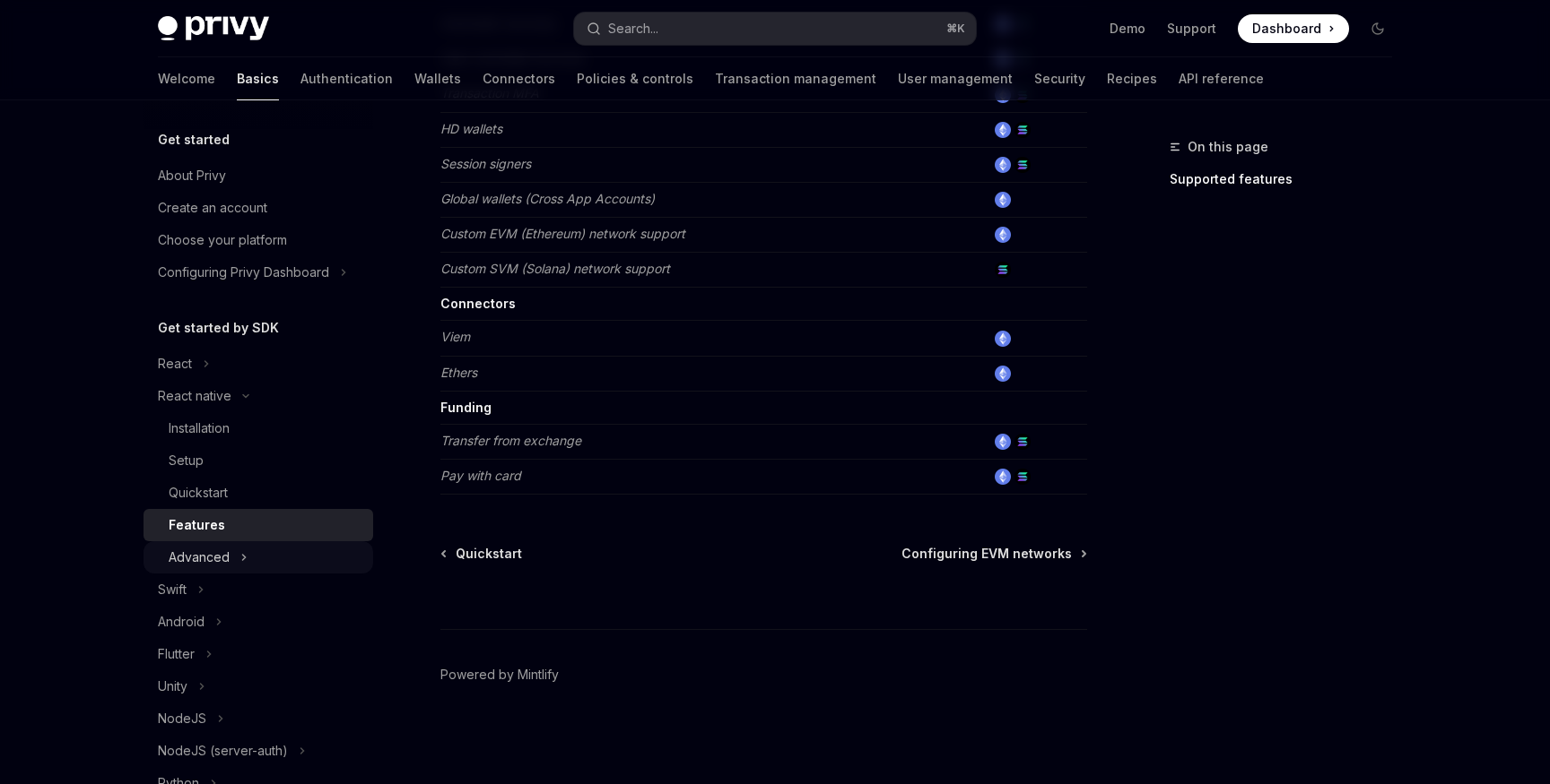
click at [225, 560] on div "Advanced" at bounding box center [198, 558] width 61 height 21
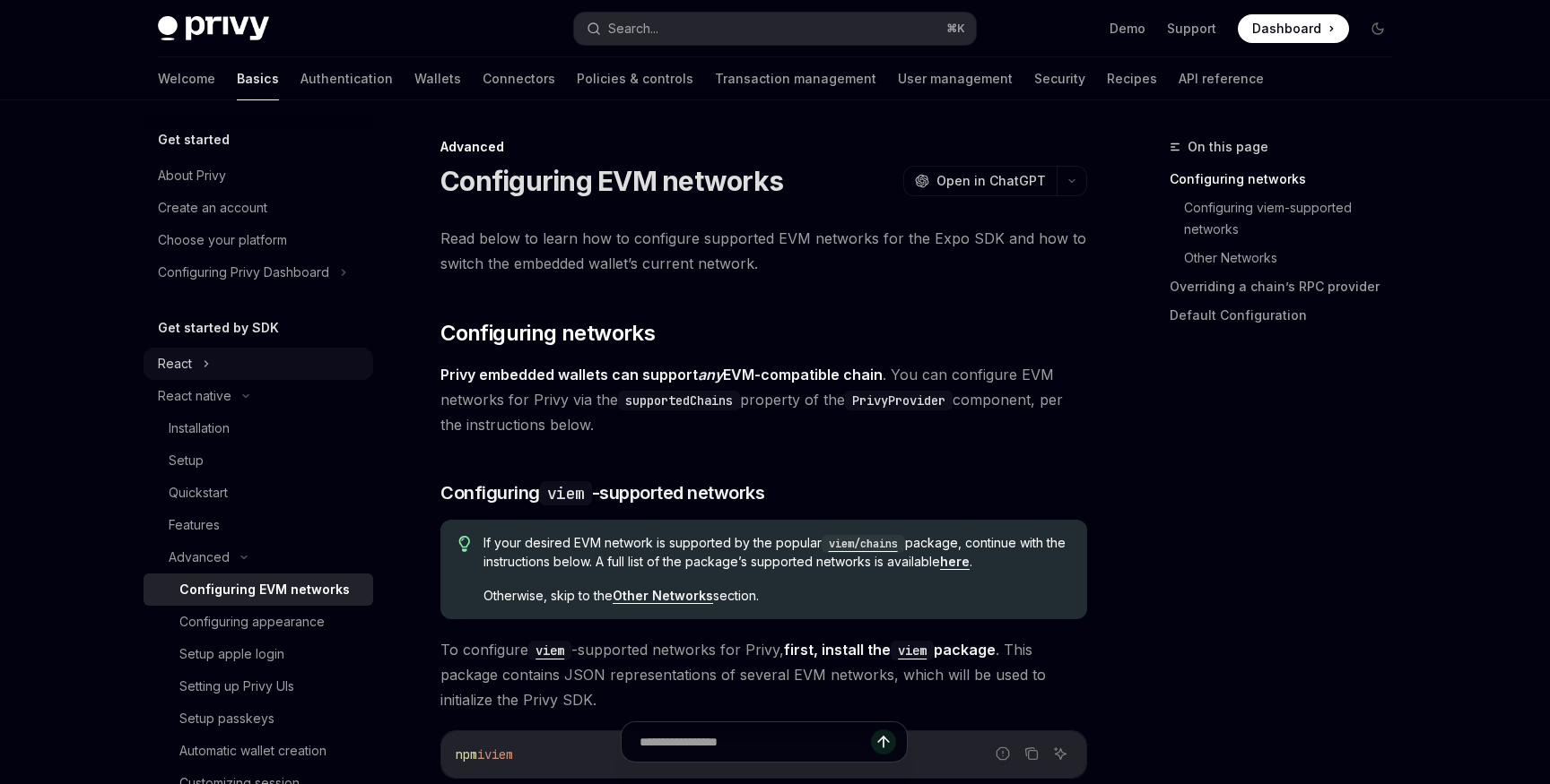
click at [203, 357] on icon at bounding box center [205, 364] width 7 height 21
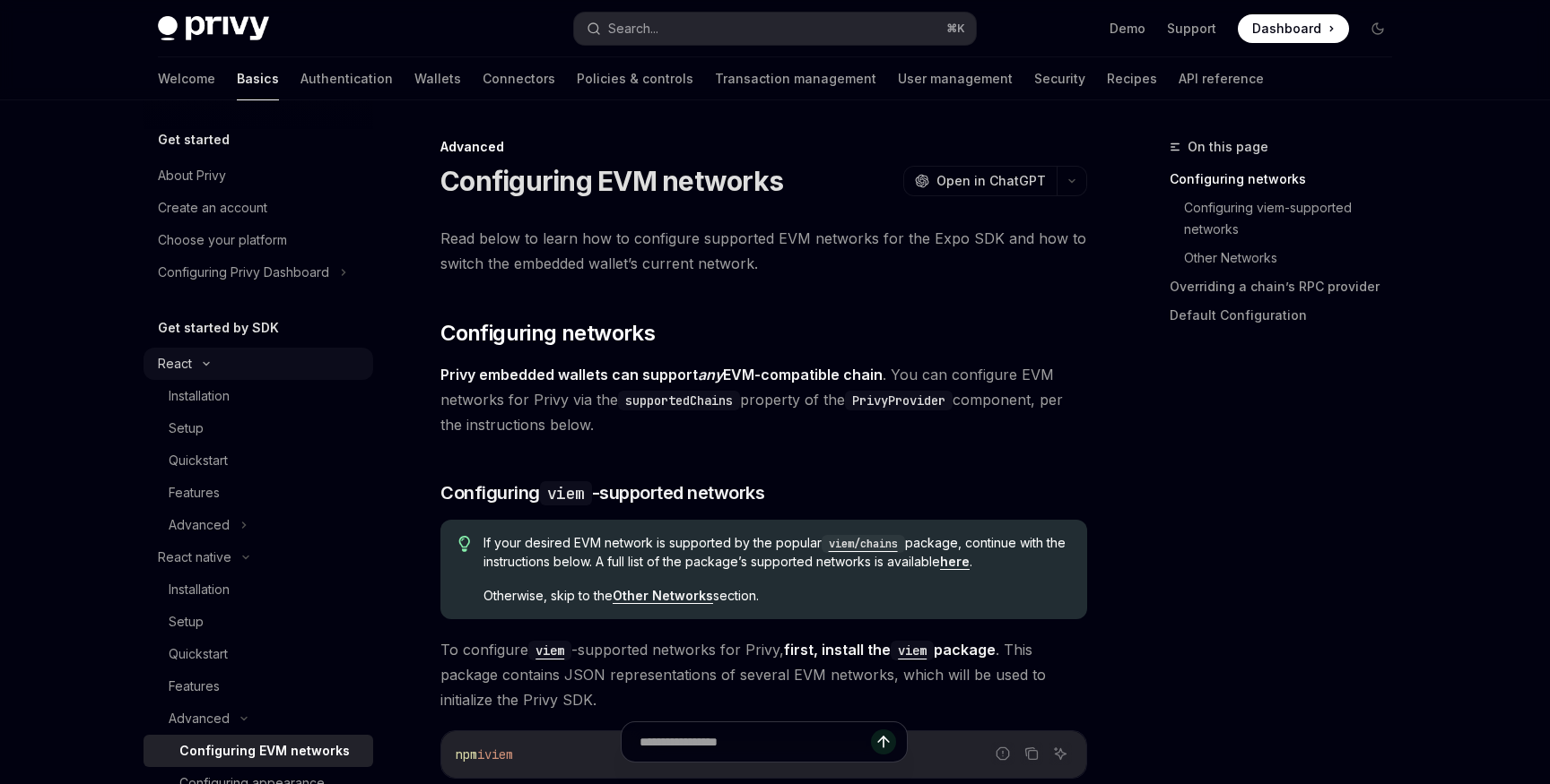
type textarea "*"
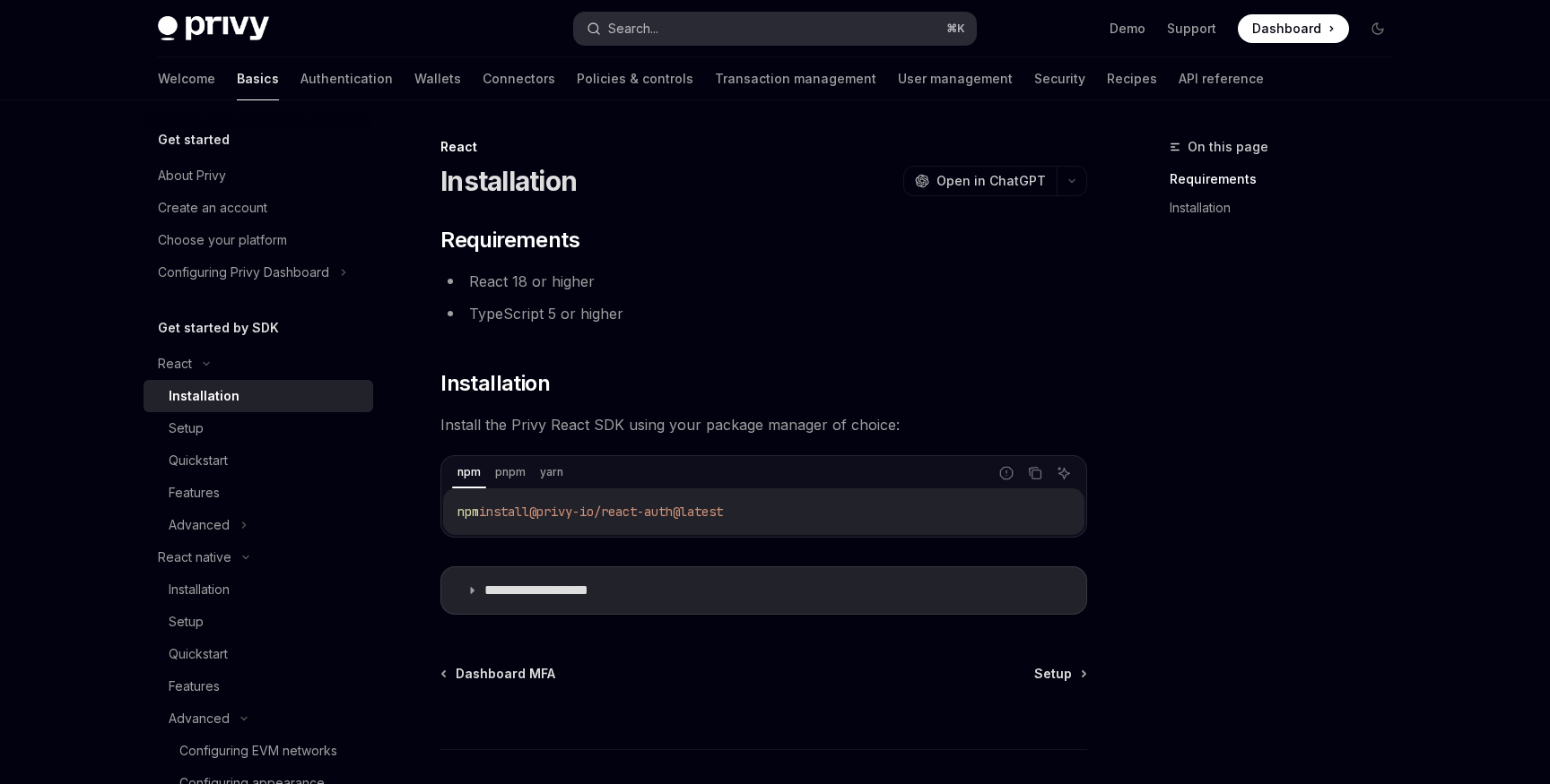
click at [620, 24] on div "Search..." at bounding box center [633, 29] width 50 height 21
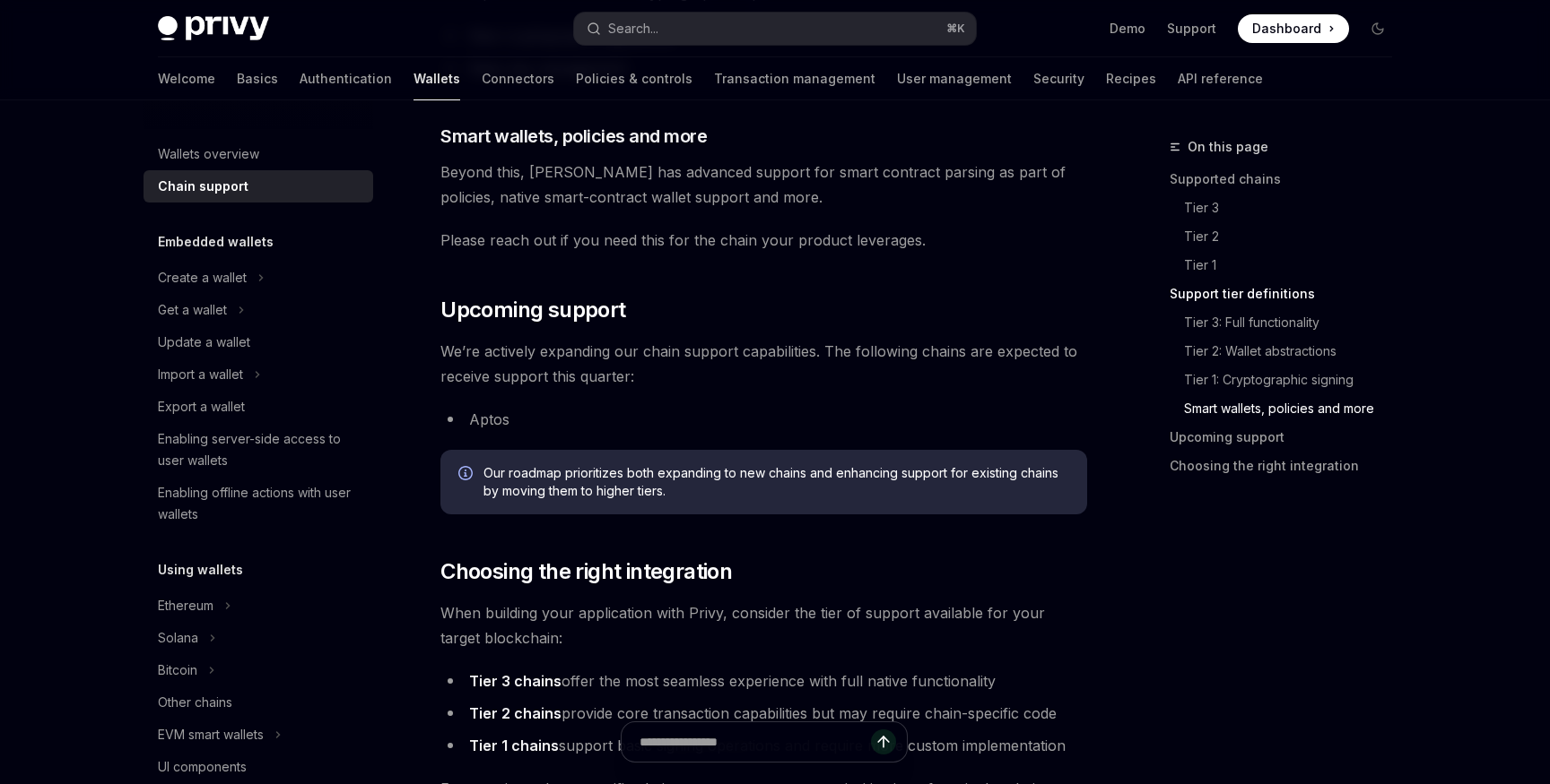
scroll to position [1885, 0]
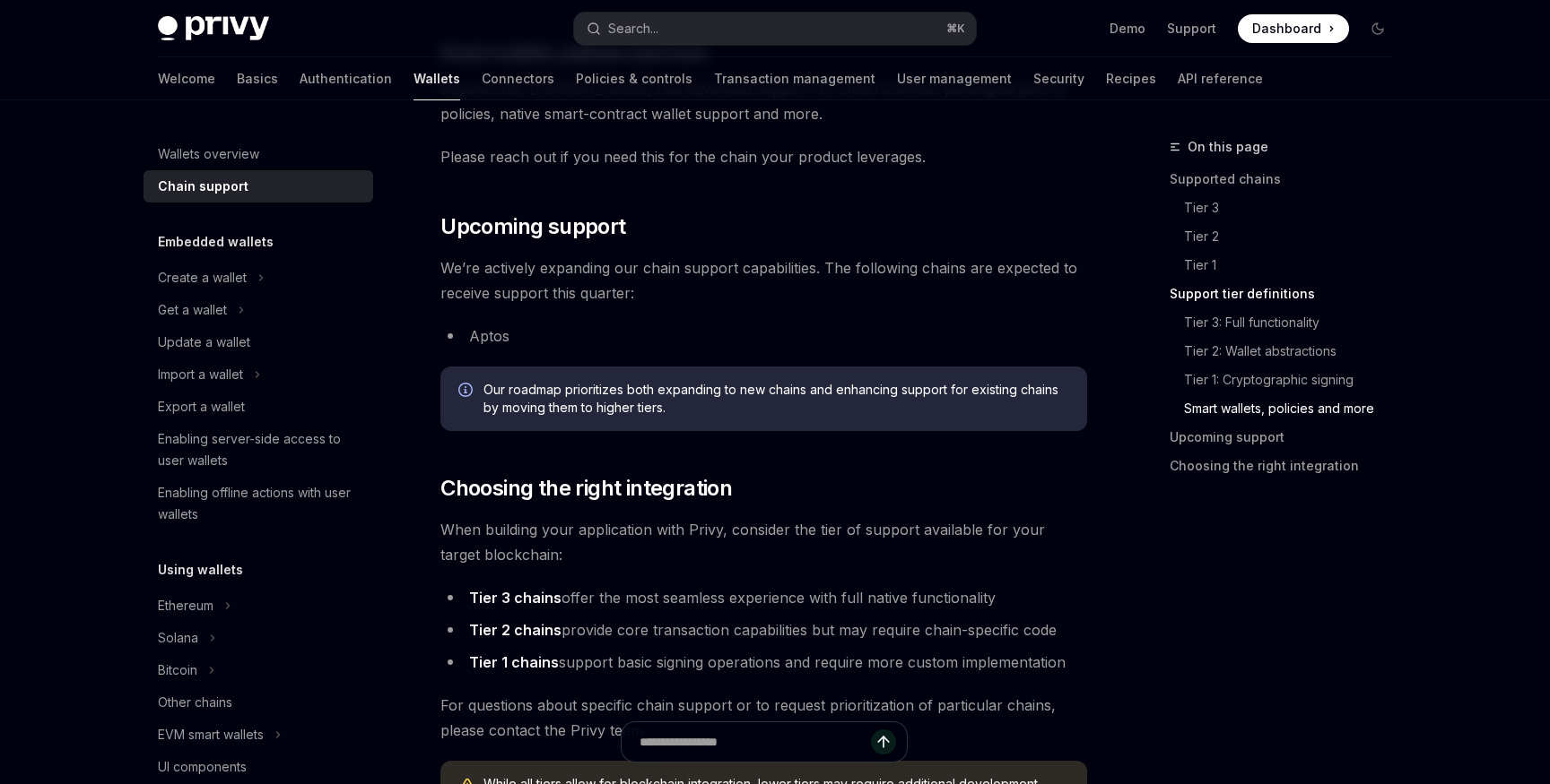
click at [716, 381] on span "Our roadmap prioritizes both expanding to new chains and enhancing support for …" at bounding box center [775, 399] width 586 height 36
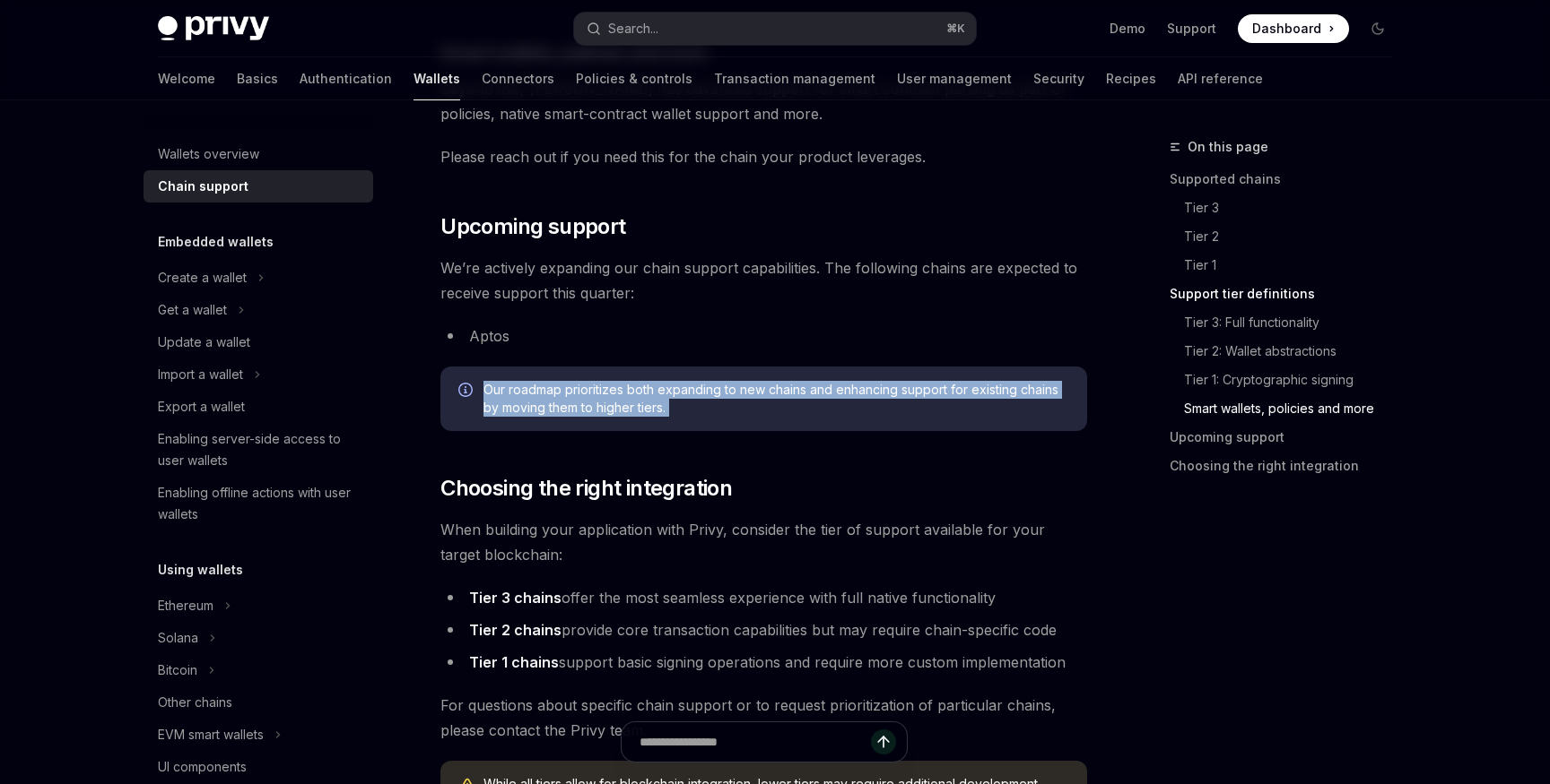
click at [770, 341] on li "Aptos" at bounding box center [764, 336] width 647 height 25
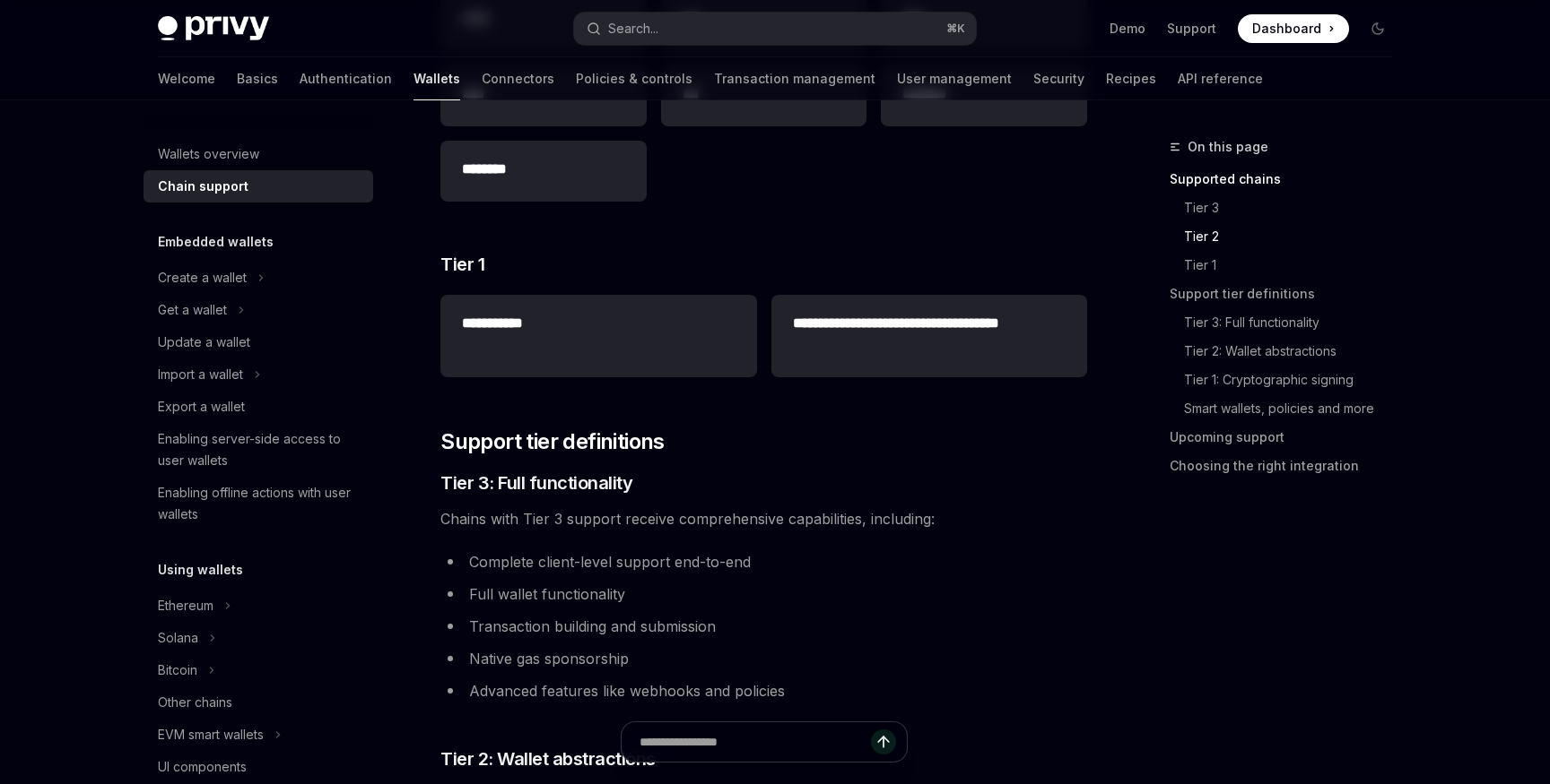
scroll to position [811, 0]
